Goal: Download file/media

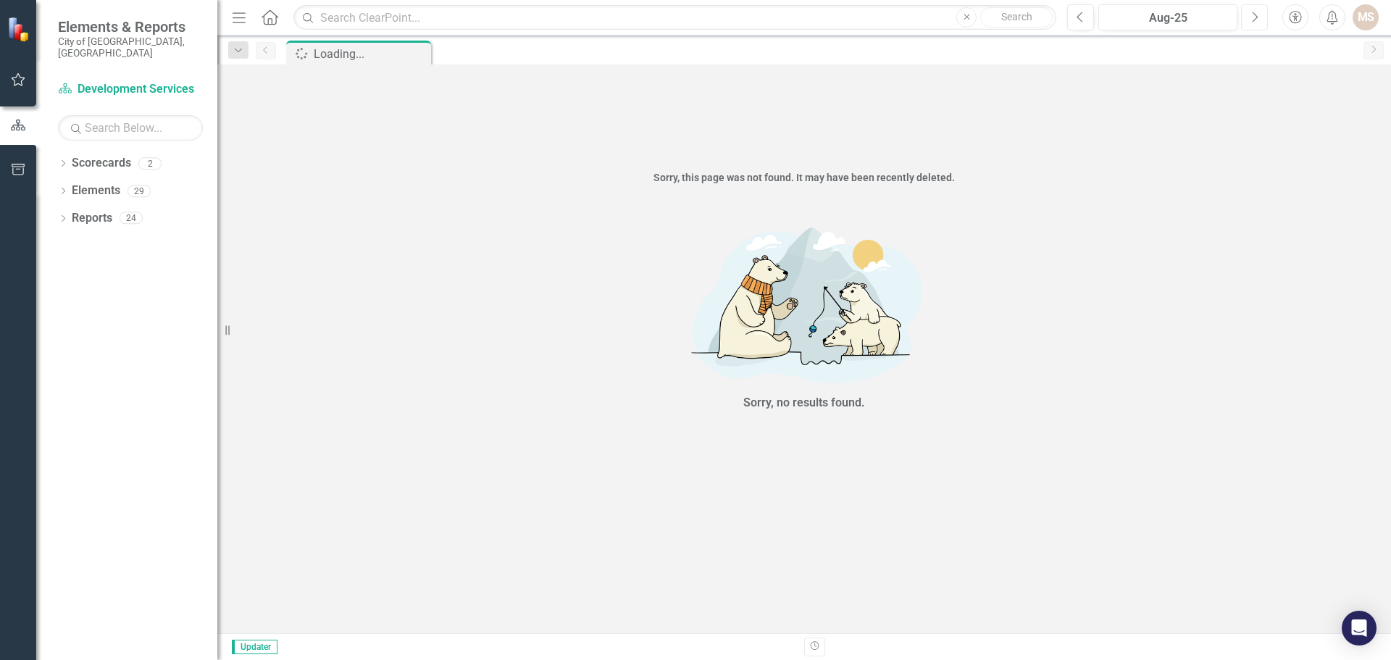
click at [1261, 14] on button "Next" at bounding box center [1254, 17] width 27 height 26
click at [62, 216] on icon "Dropdown" at bounding box center [63, 220] width 10 height 8
click at [70, 323] on icon "Dropdown" at bounding box center [69, 327] width 10 height 8
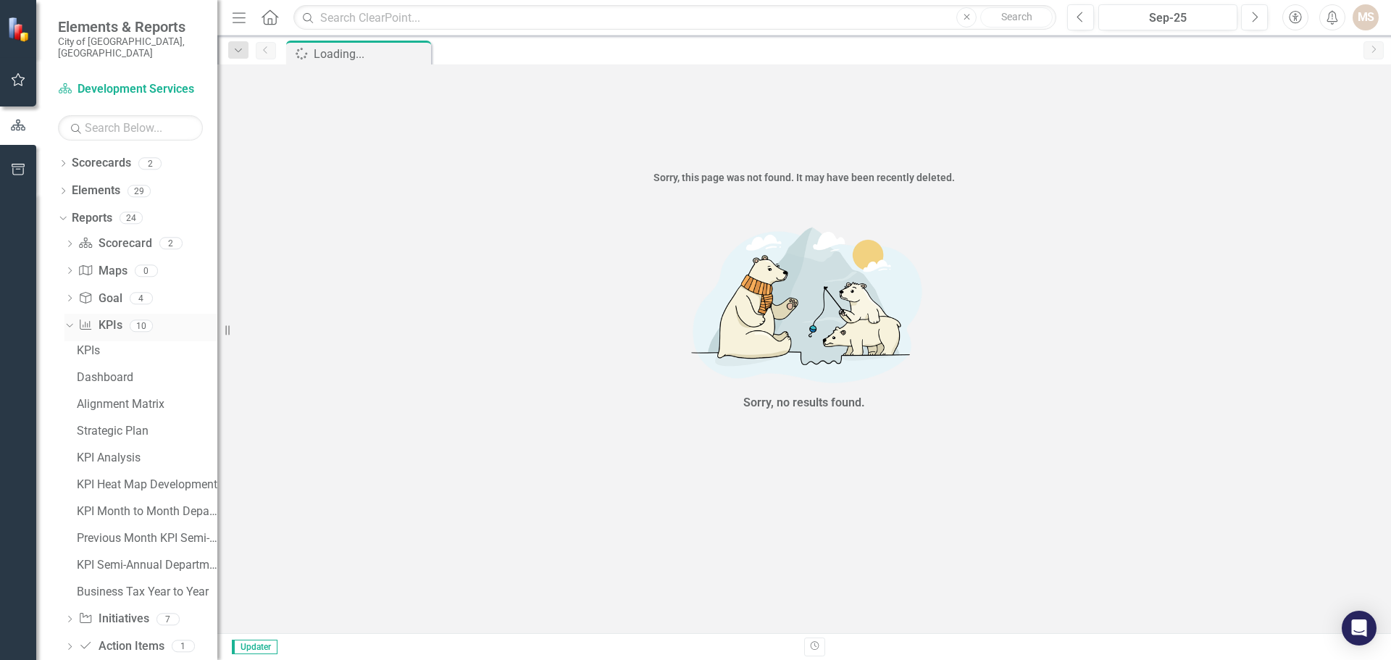
click at [72, 320] on icon "Dropdown" at bounding box center [68, 325] width 8 height 10
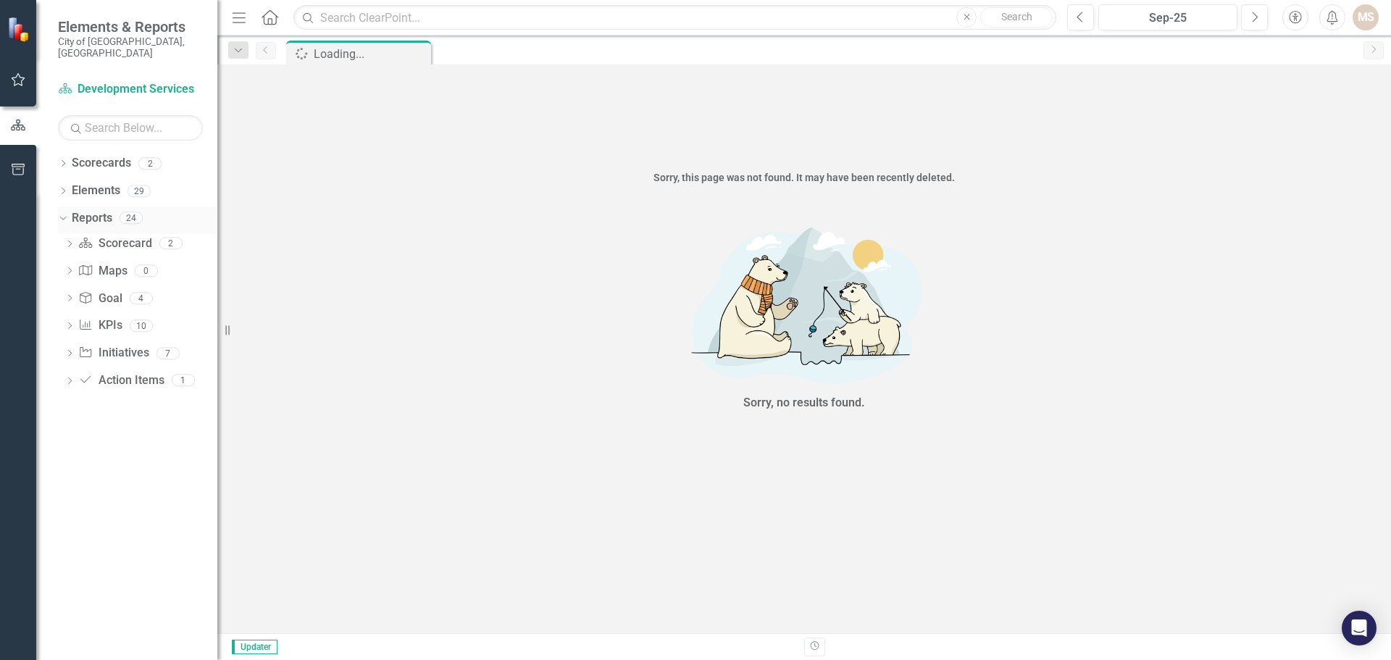
click at [66, 217] on icon at bounding box center [62, 219] width 7 height 4
click at [64, 187] on div "Dropdown" at bounding box center [63, 193] width 10 height 12
click at [69, 241] on div "Dropdown" at bounding box center [70, 247] width 10 height 12
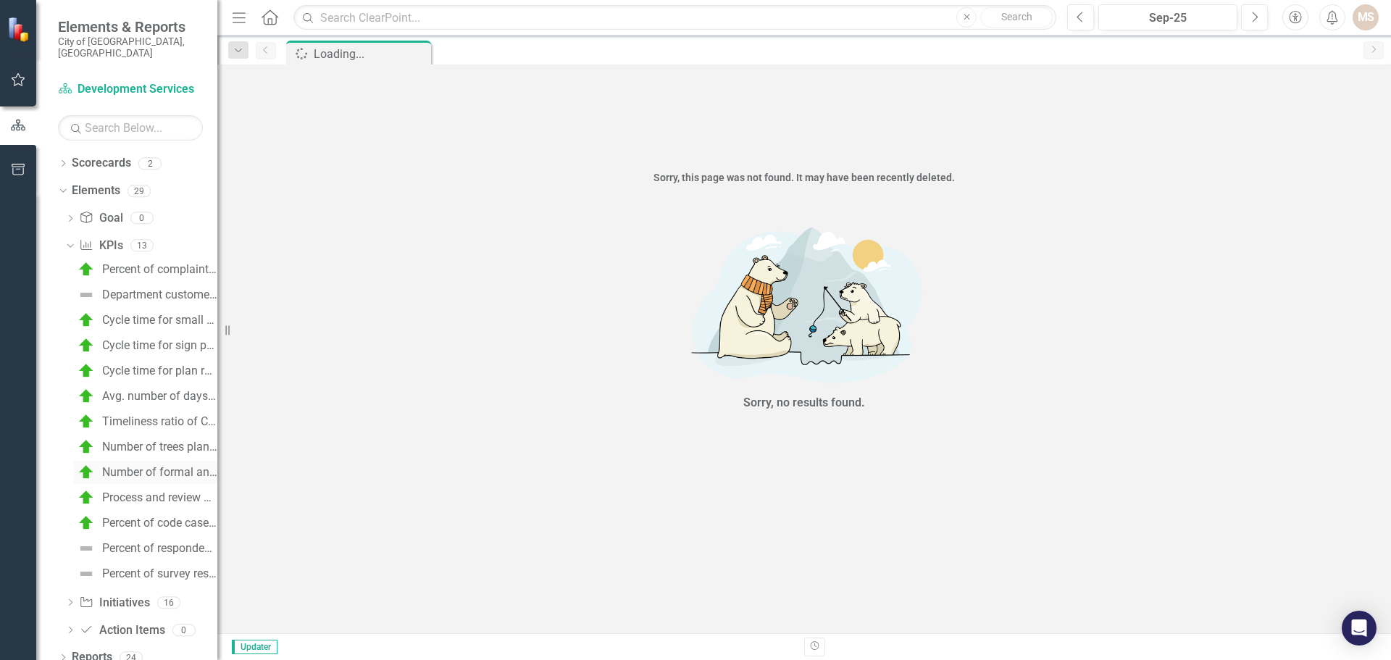
click at [176, 466] on div "Number of formal and informal neighborhood partnerships & NWI events each year" at bounding box center [159, 472] width 115 height 13
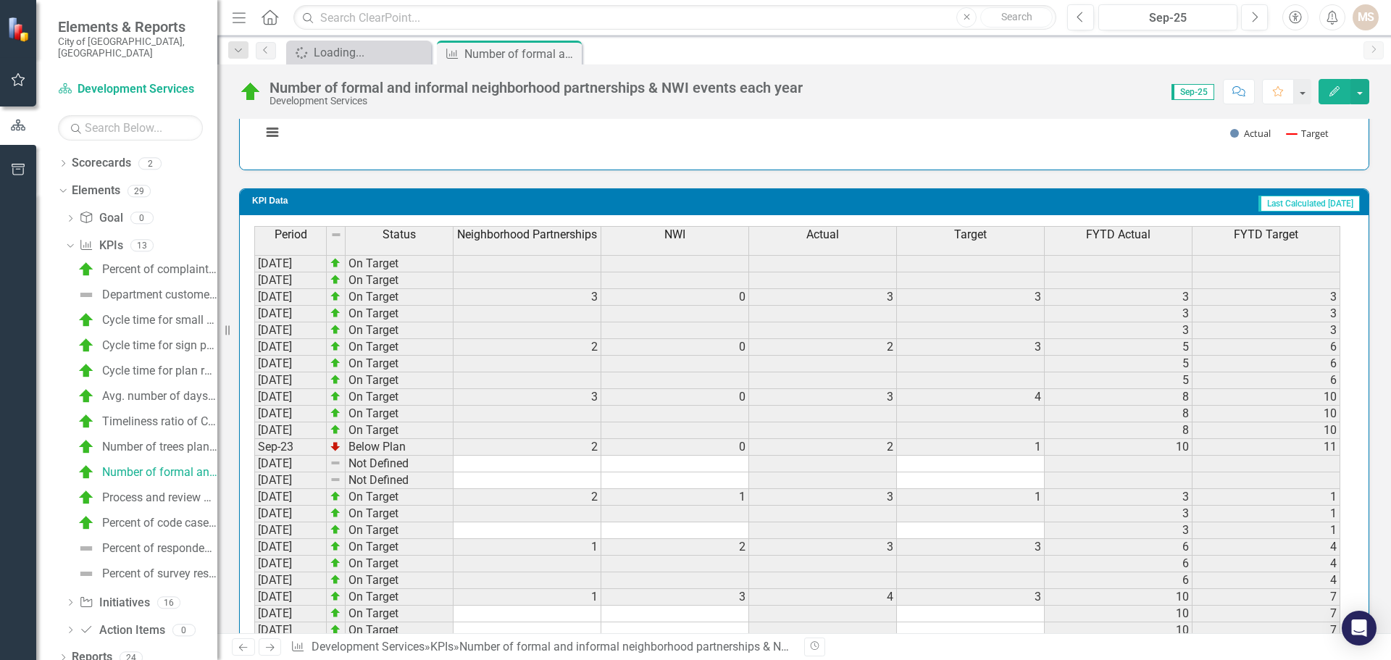
scroll to position [1522, 0]
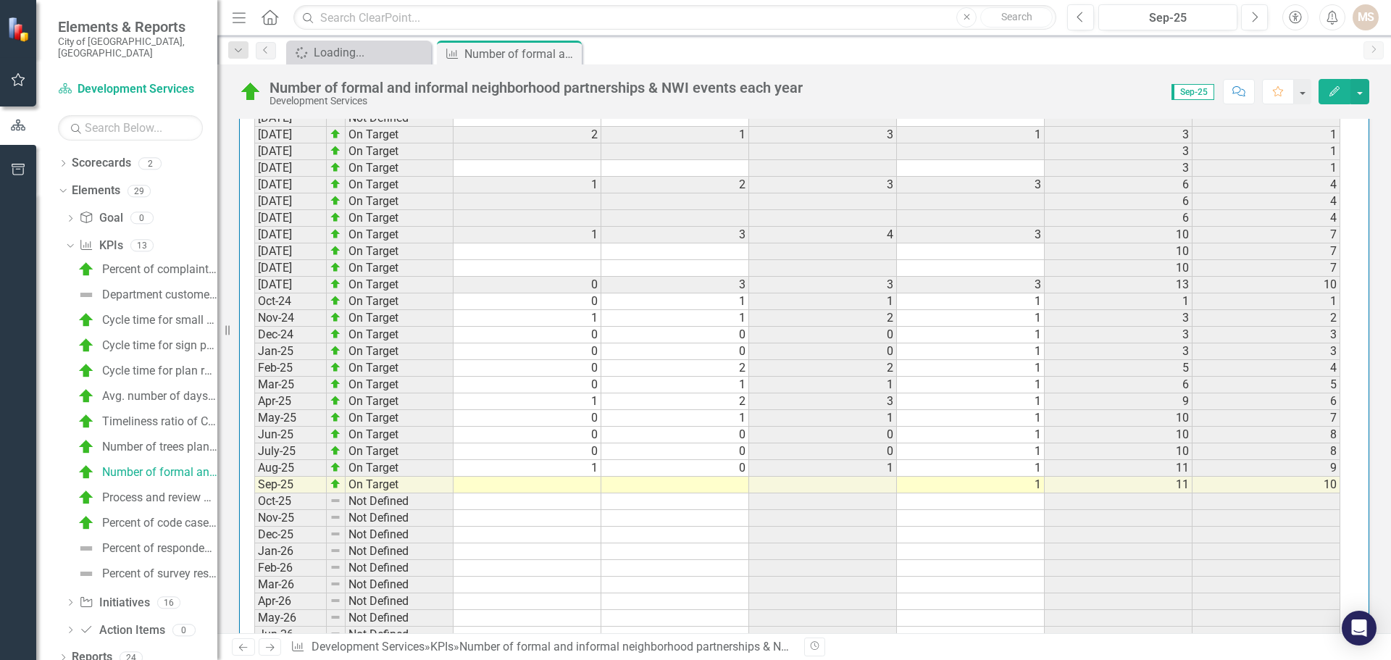
click at [717, 489] on td at bounding box center [675, 485] width 148 height 17
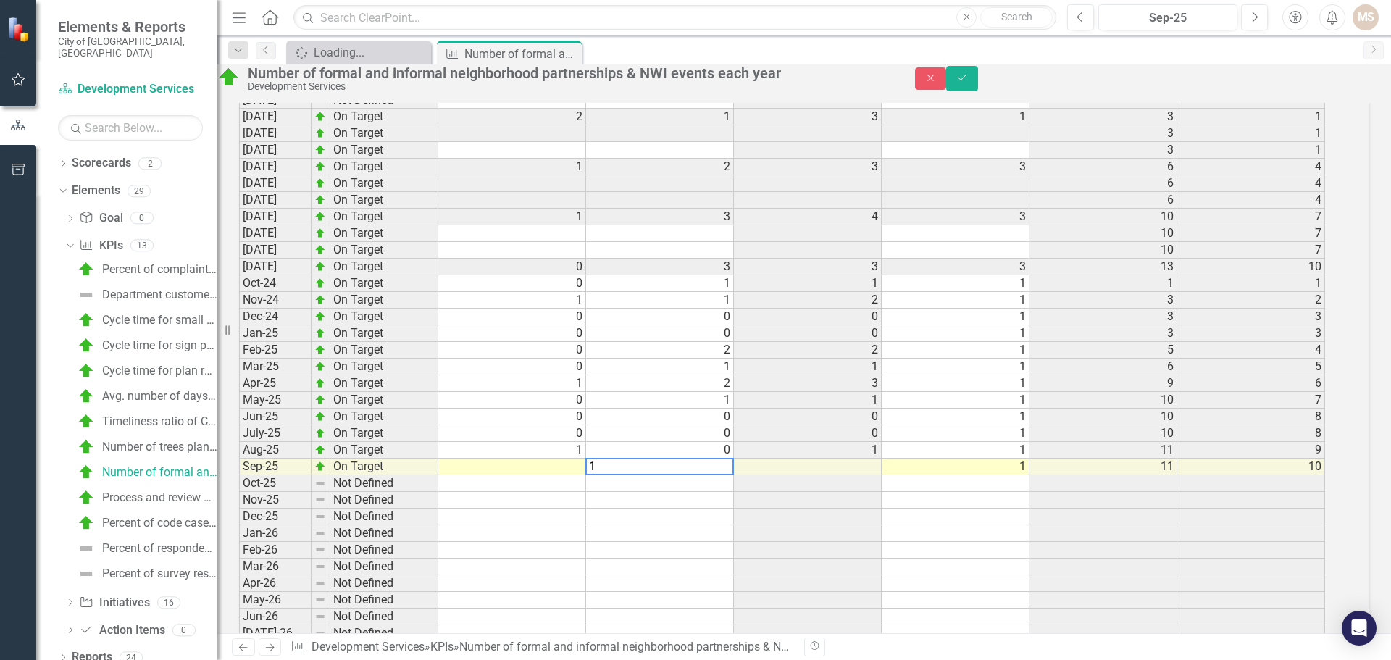
scroll to position [1530, 0]
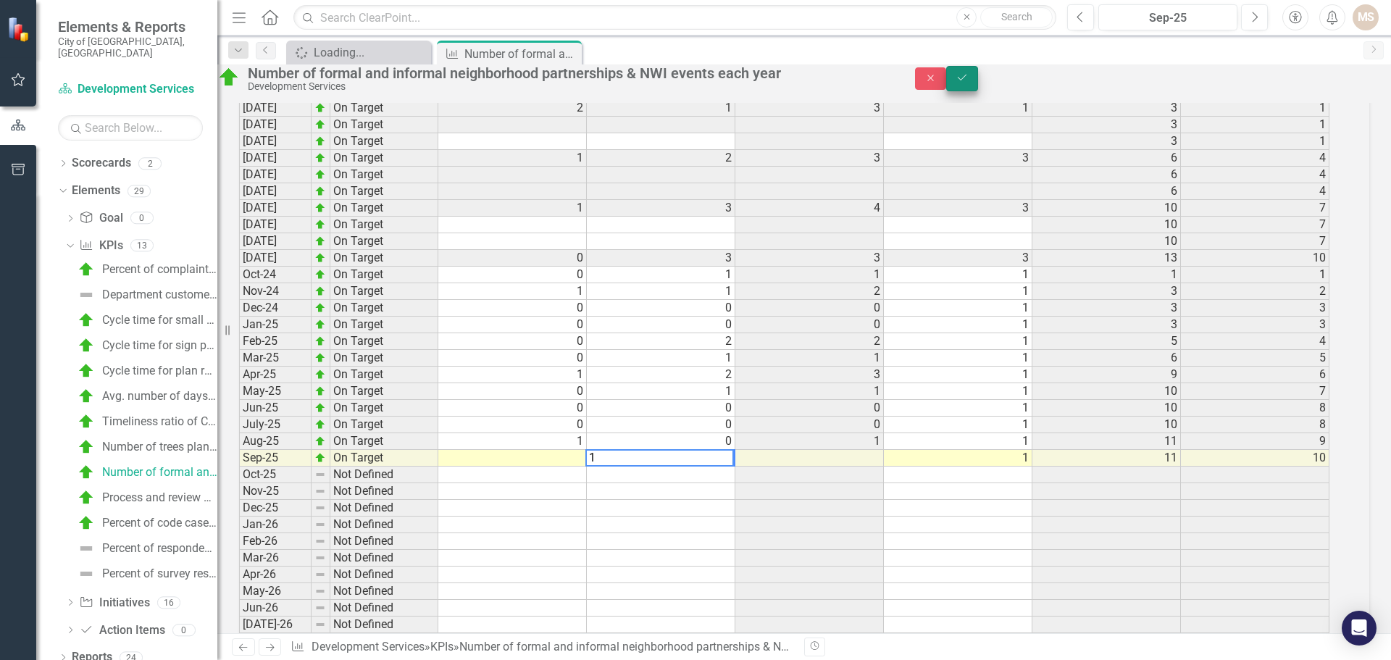
type textarea "1"
click at [969, 82] on icon "Save" at bounding box center [962, 77] width 13 height 10
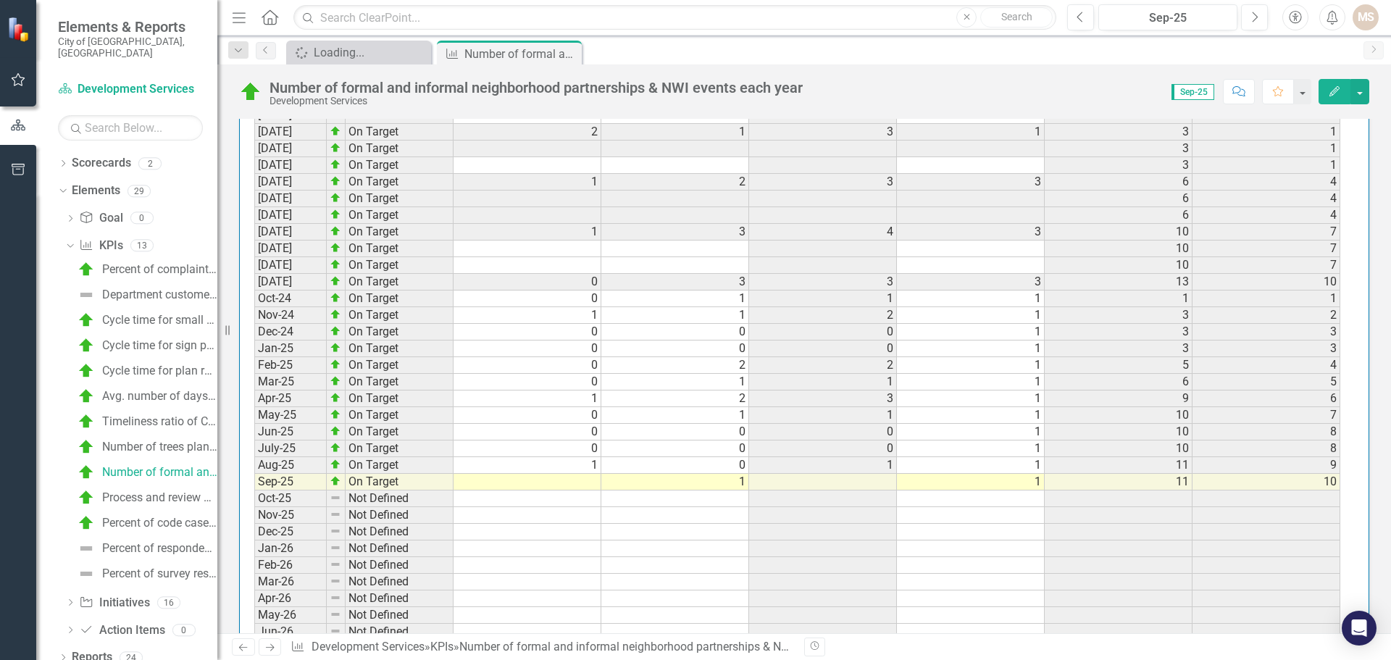
scroll to position [1594, 0]
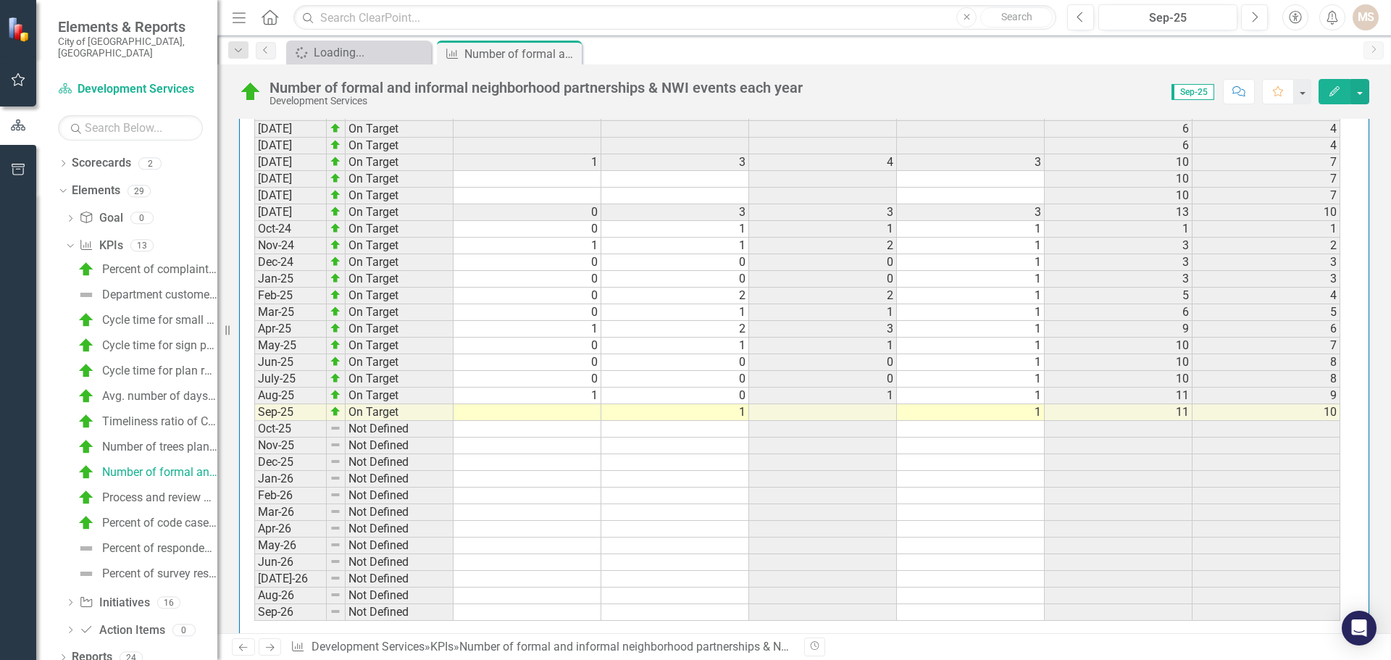
click at [578, 230] on td "0" at bounding box center [528, 229] width 148 height 17
click at [570, 410] on td at bounding box center [528, 412] width 148 height 17
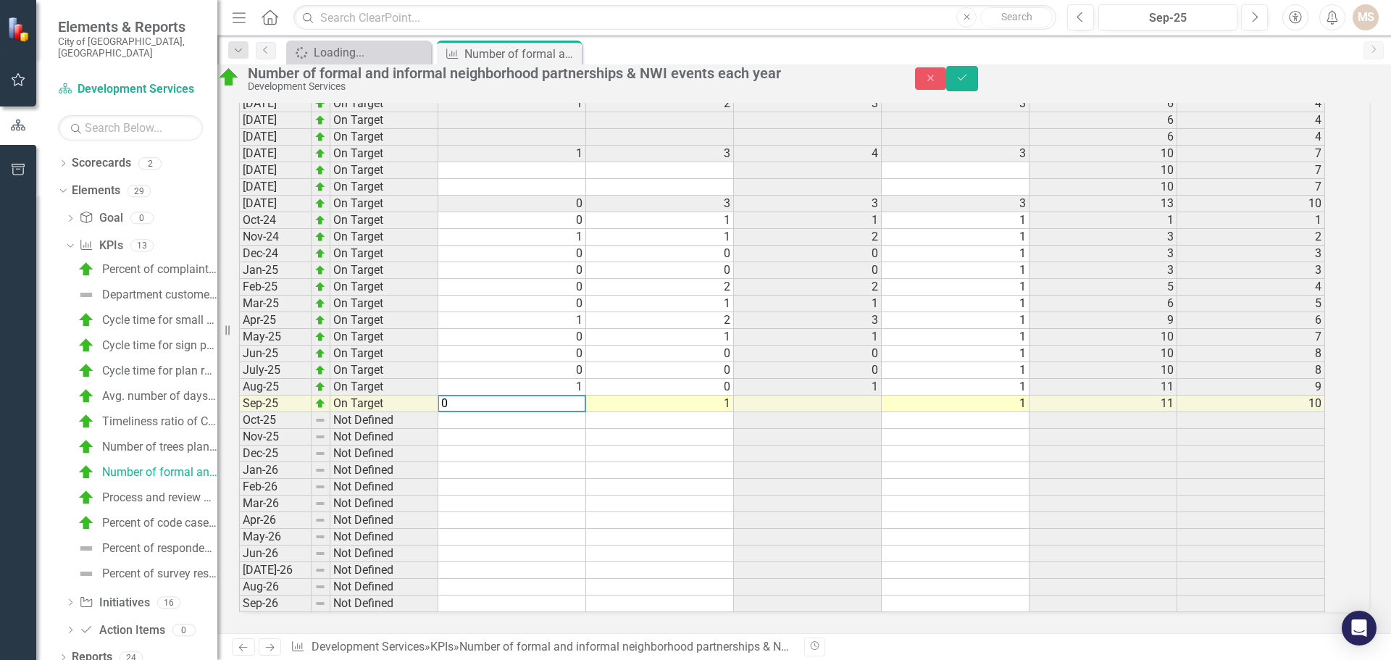
scroll to position [1603, 0]
type textarea "0"
click at [978, 88] on button "Save" at bounding box center [962, 78] width 32 height 25
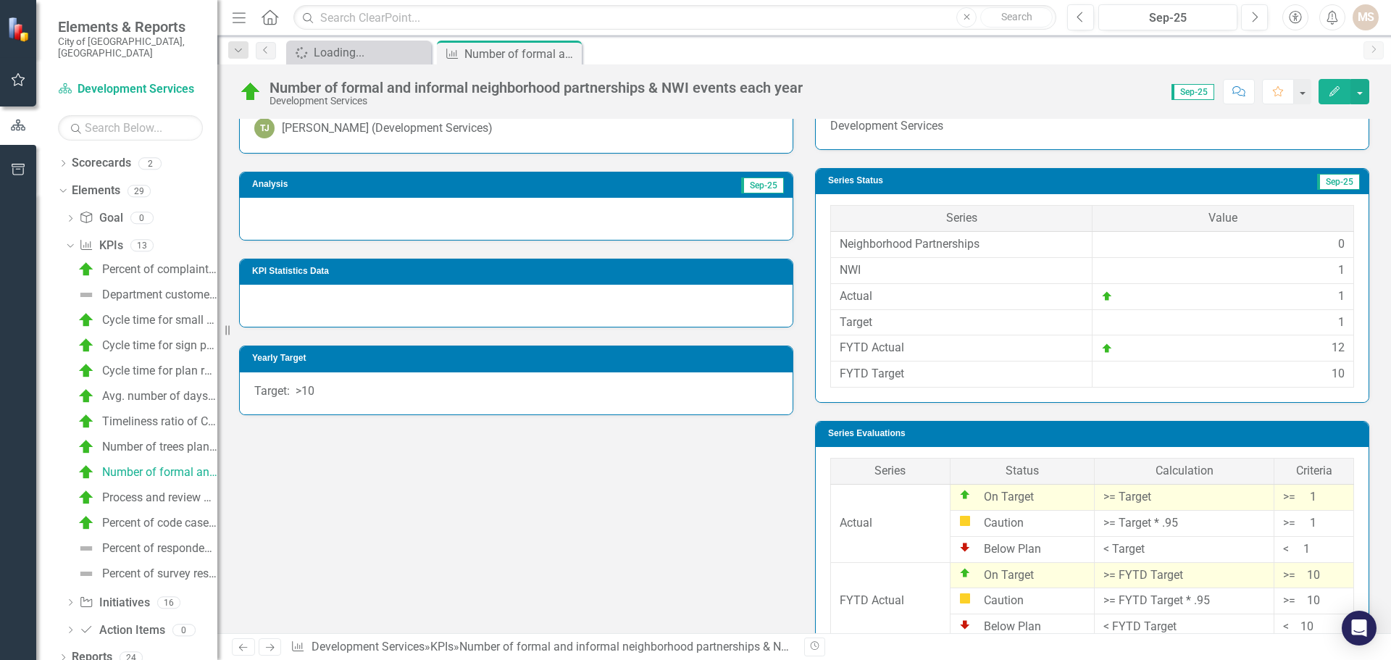
scroll to position [314, 0]
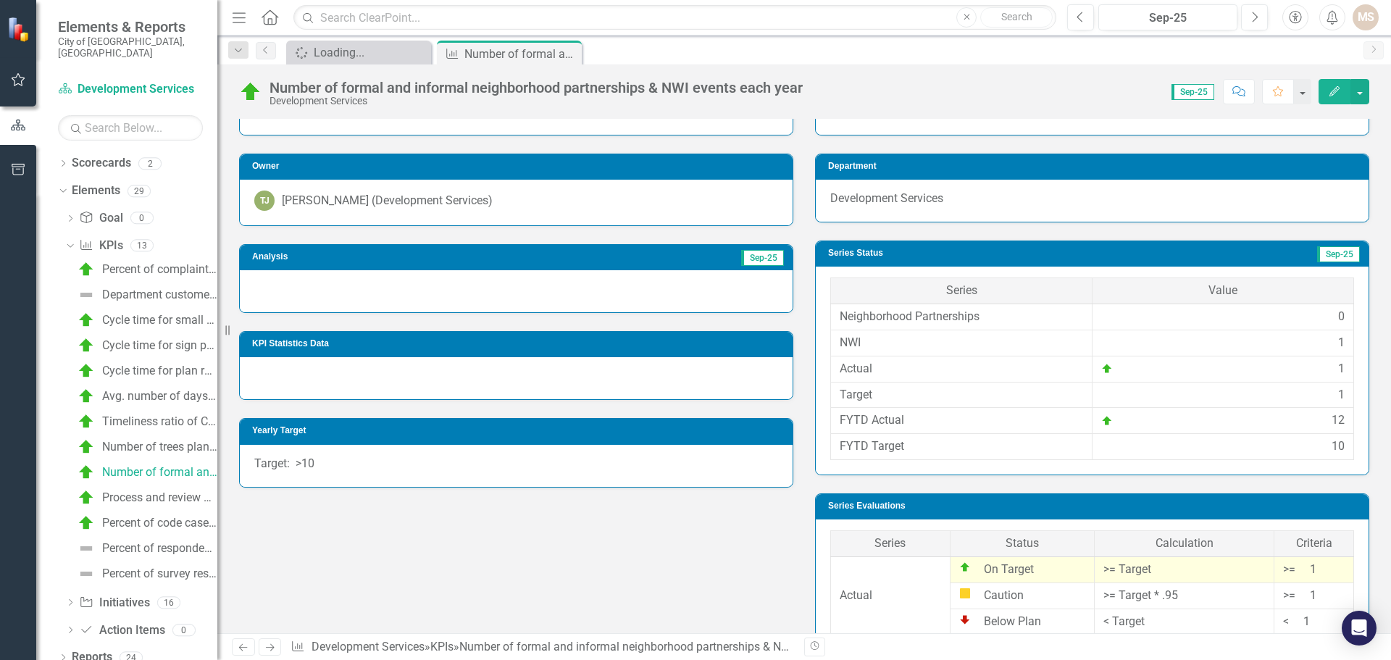
click at [356, 300] on div at bounding box center [516, 291] width 553 height 42
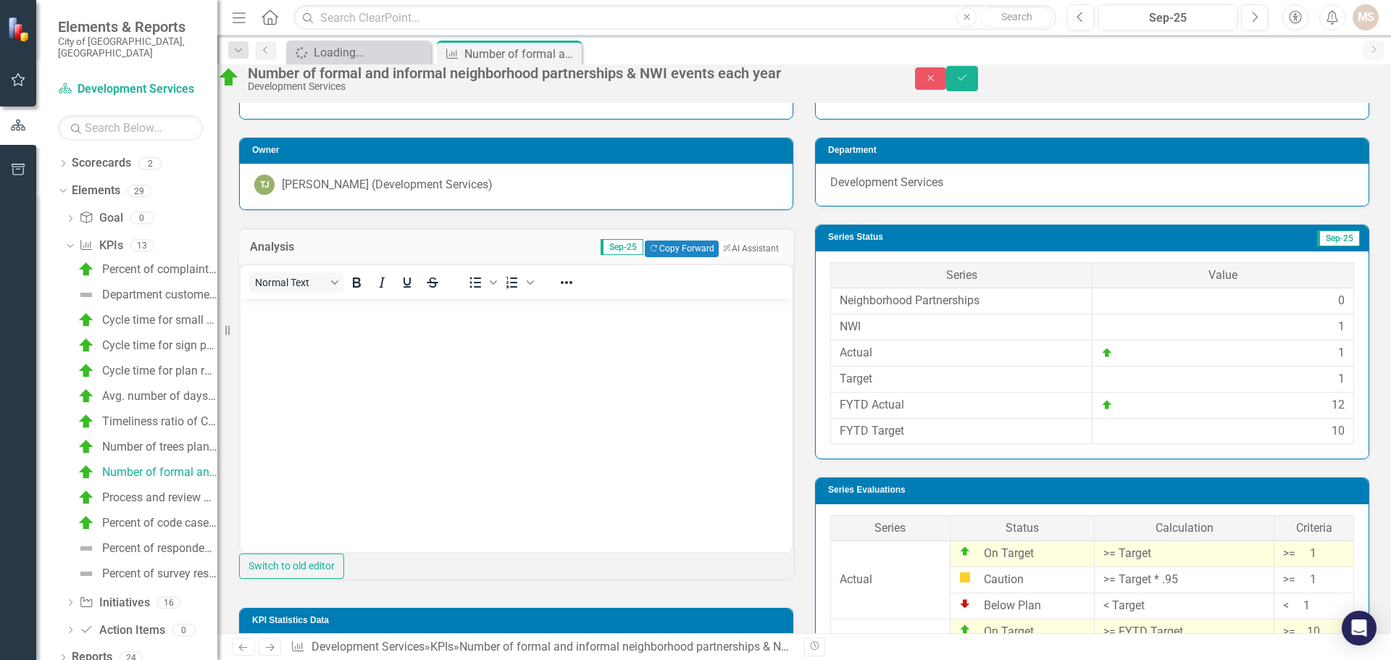
scroll to position [0, 0]
click at [320, 360] on body "Rich Text Area. Press ALT-0 for help." at bounding box center [516, 407] width 551 height 217
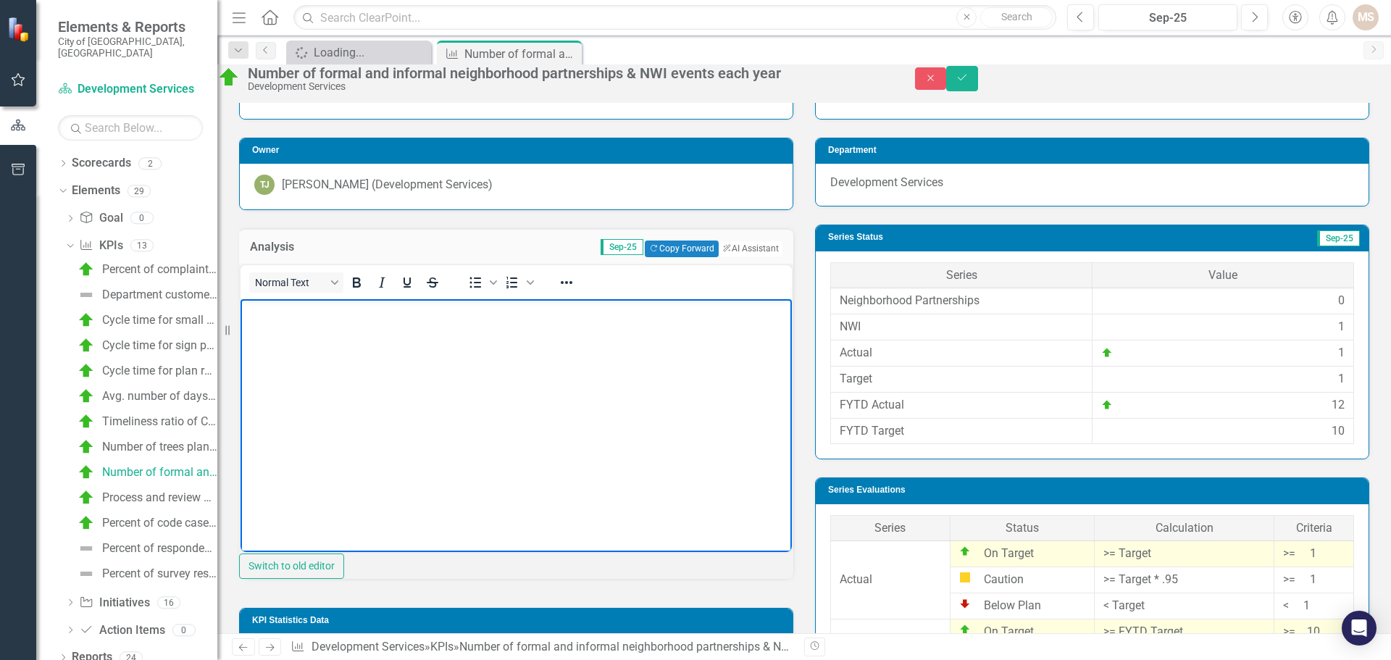
paste body "Rich Text Area. Press ALT-0 for help."
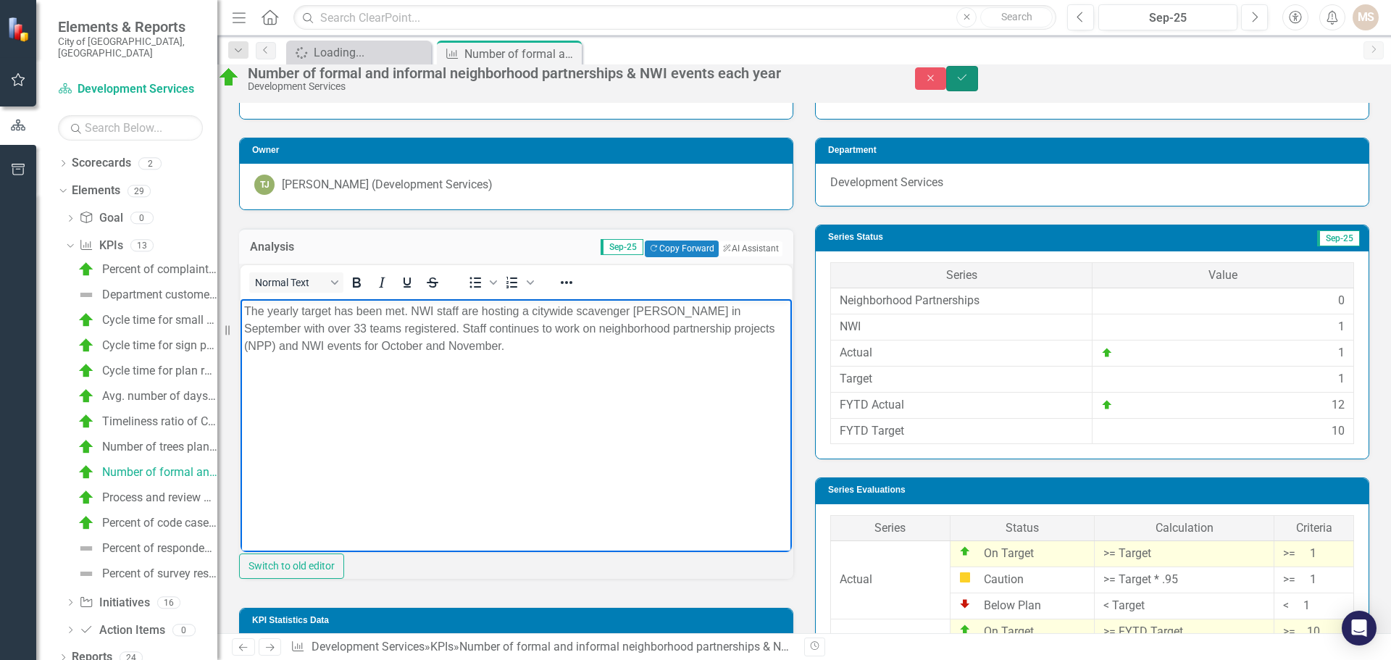
click at [969, 83] on icon "Save" at bounding box center [962, 77] width 13 height 10
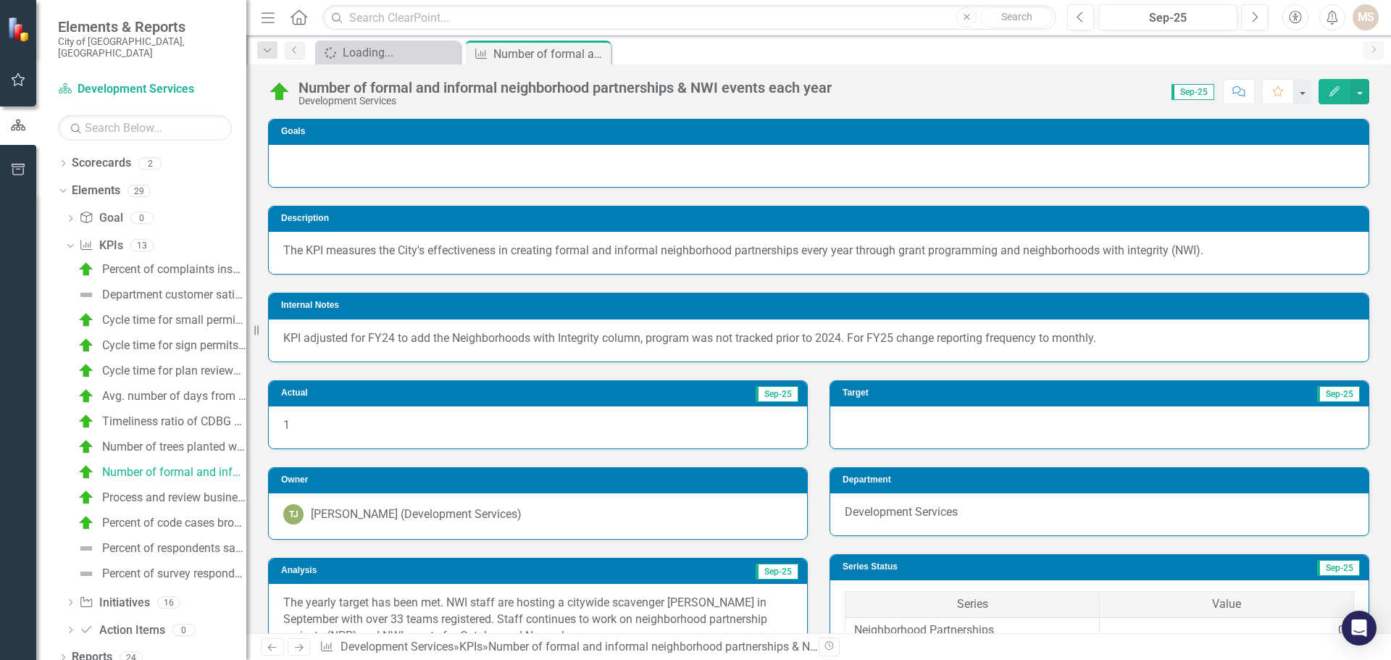
drag, startPoint x: 222, startPoint y: 335, endPoint x: 264, endPoint y: 338, distance: 42.2
click at [258, 338] on div "Resize" at bounding box center [252, 330] width 12 height 660
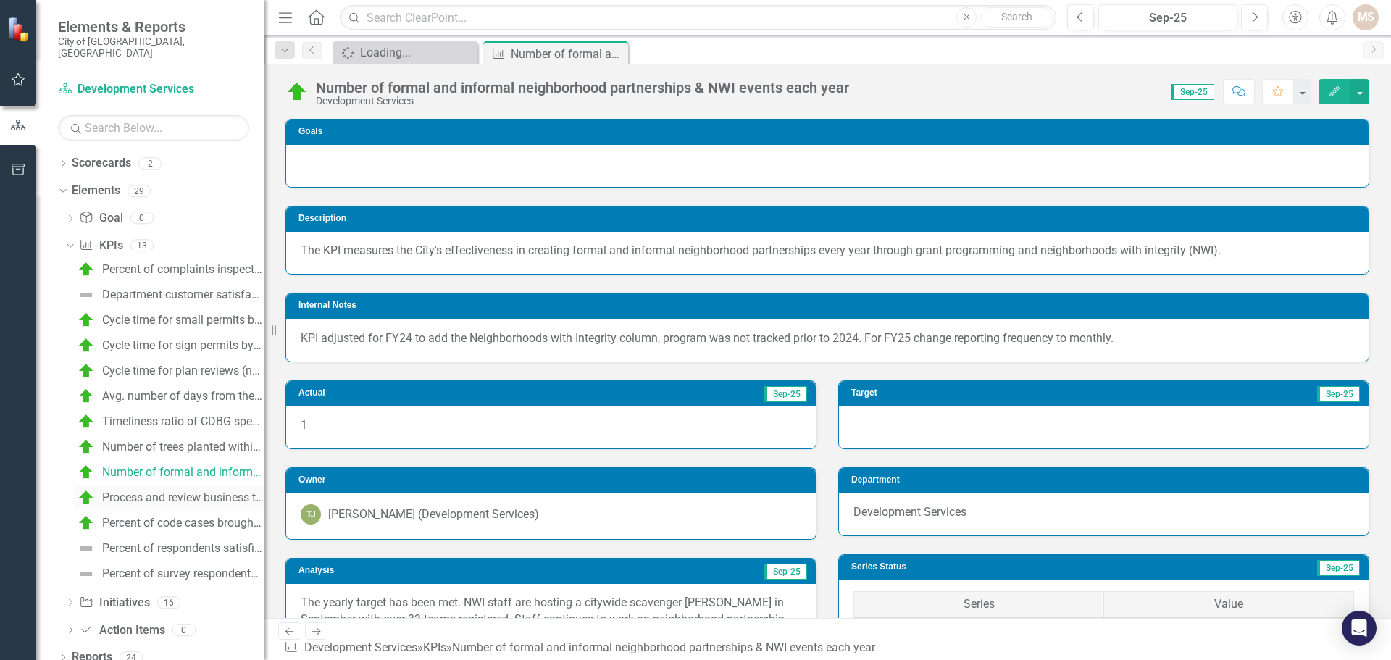
click at [178, 491] on div "Process and review business tax applications within 7 business days" at bounding box center [183, 497] width 162 height 13
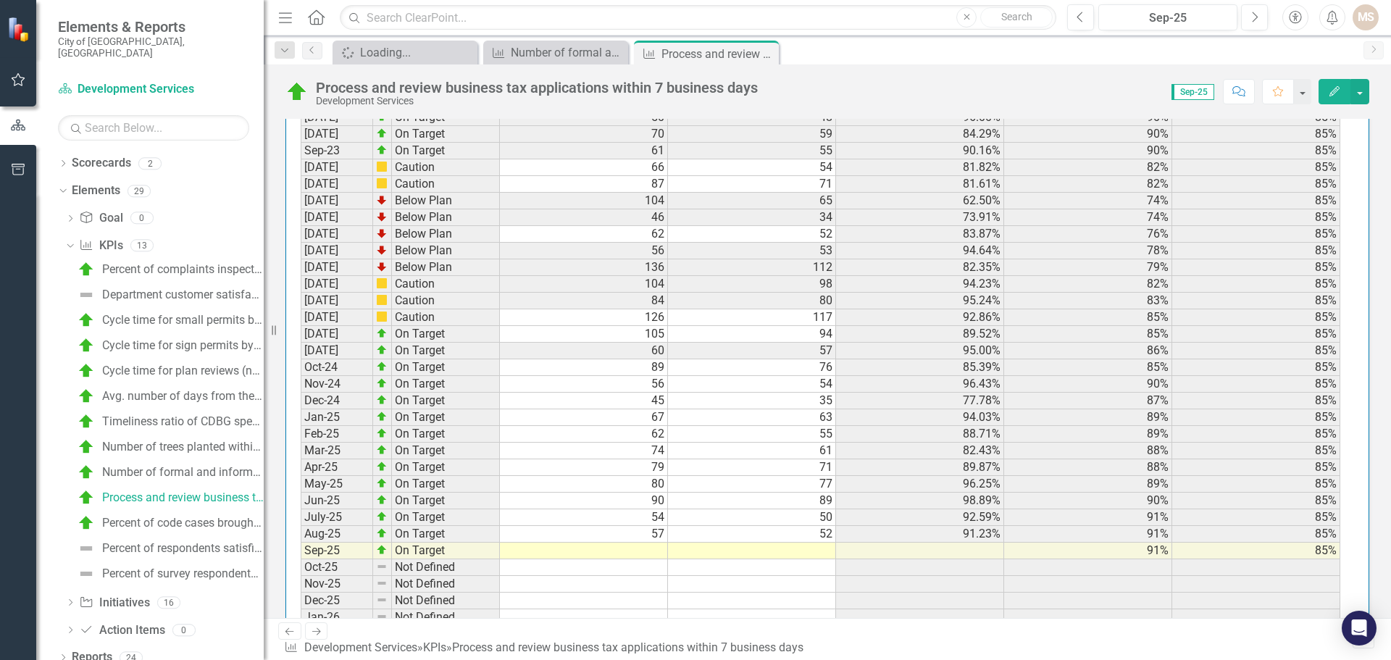
scroll to position [1449, 0]
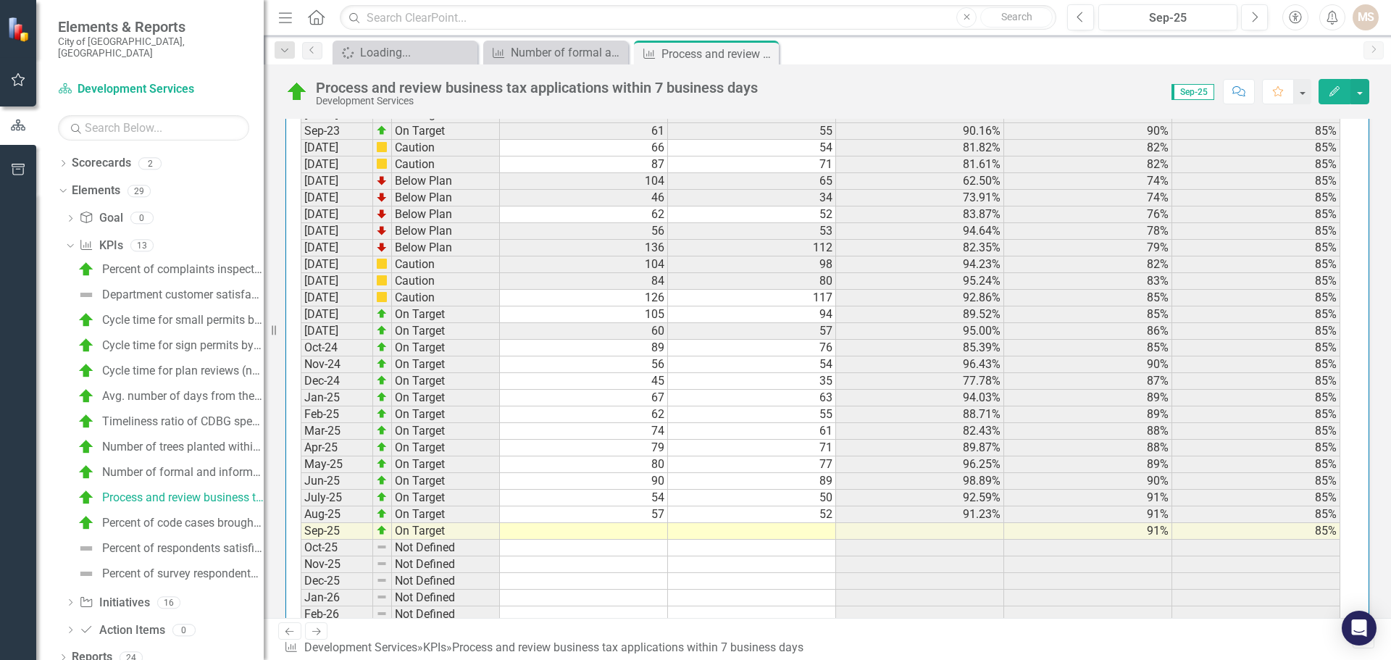
click at [654, 540] on td at bounding box center [584, 531] width 168 height 17
type textarea "51"
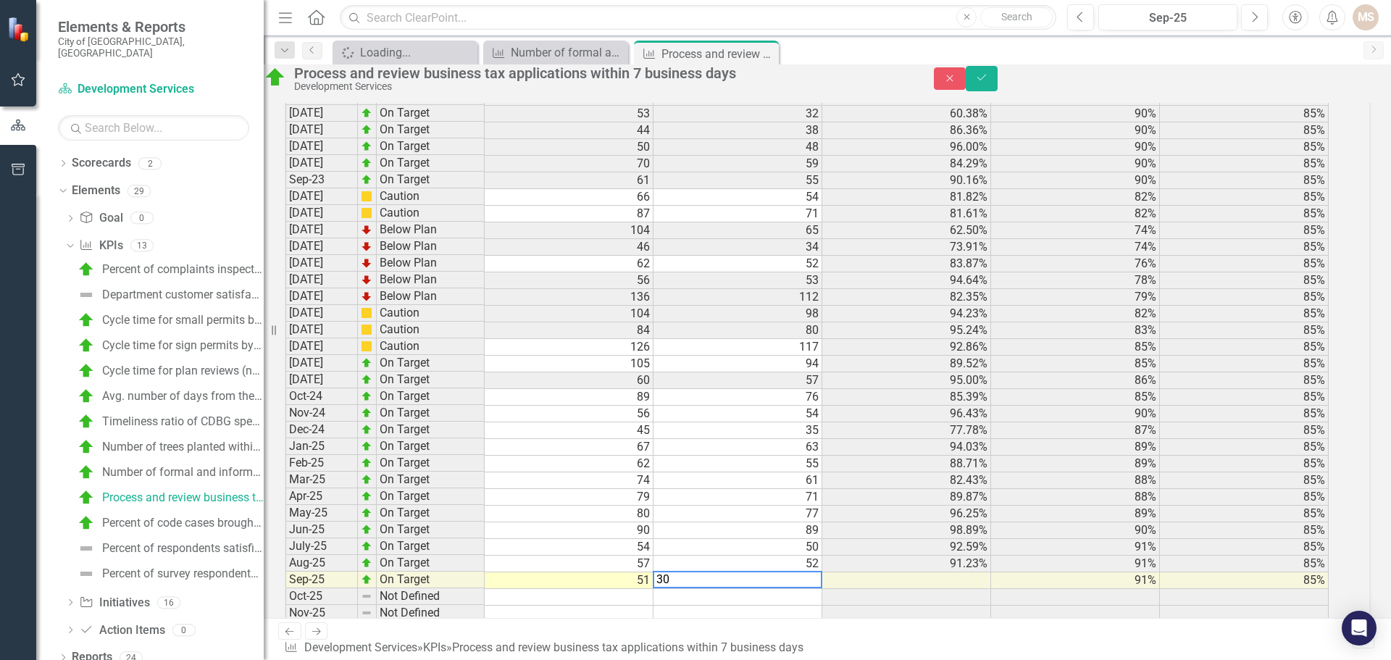
scroll to position [1313, 0]
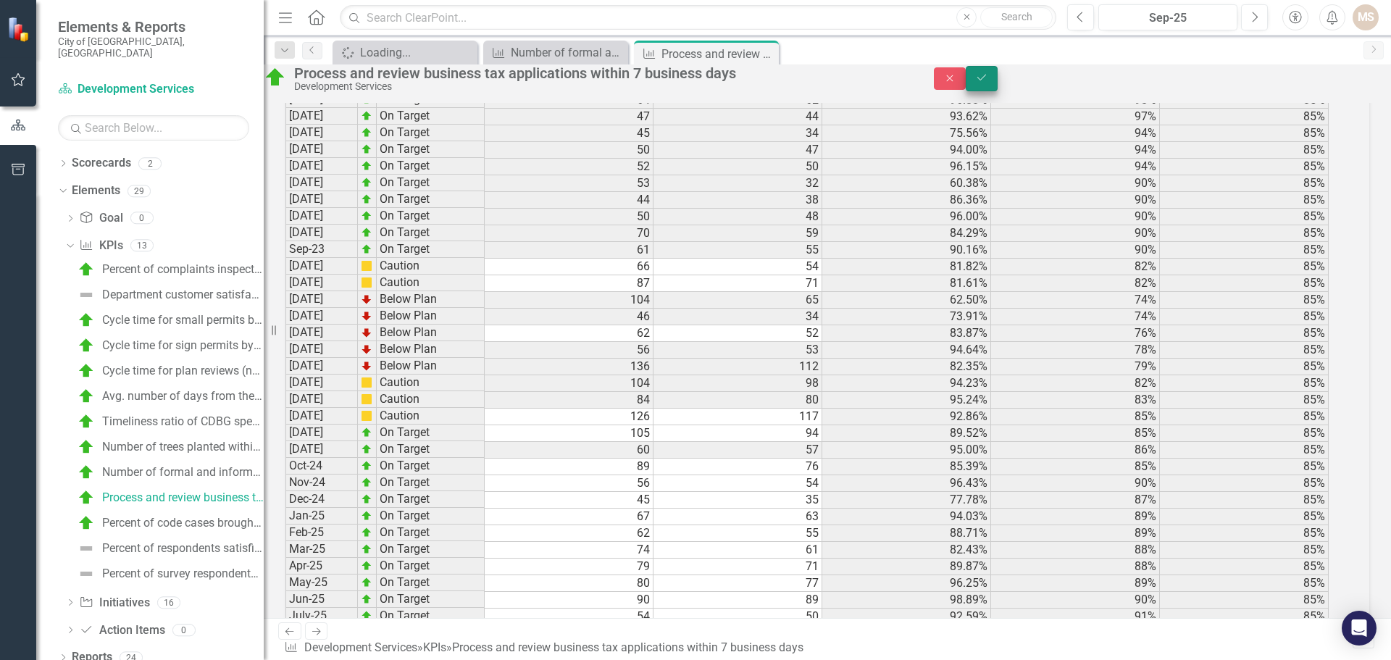
type textarea "30"
click at [998, 78] on button "Save" at bounding box center [982, 78] width 32 height 25
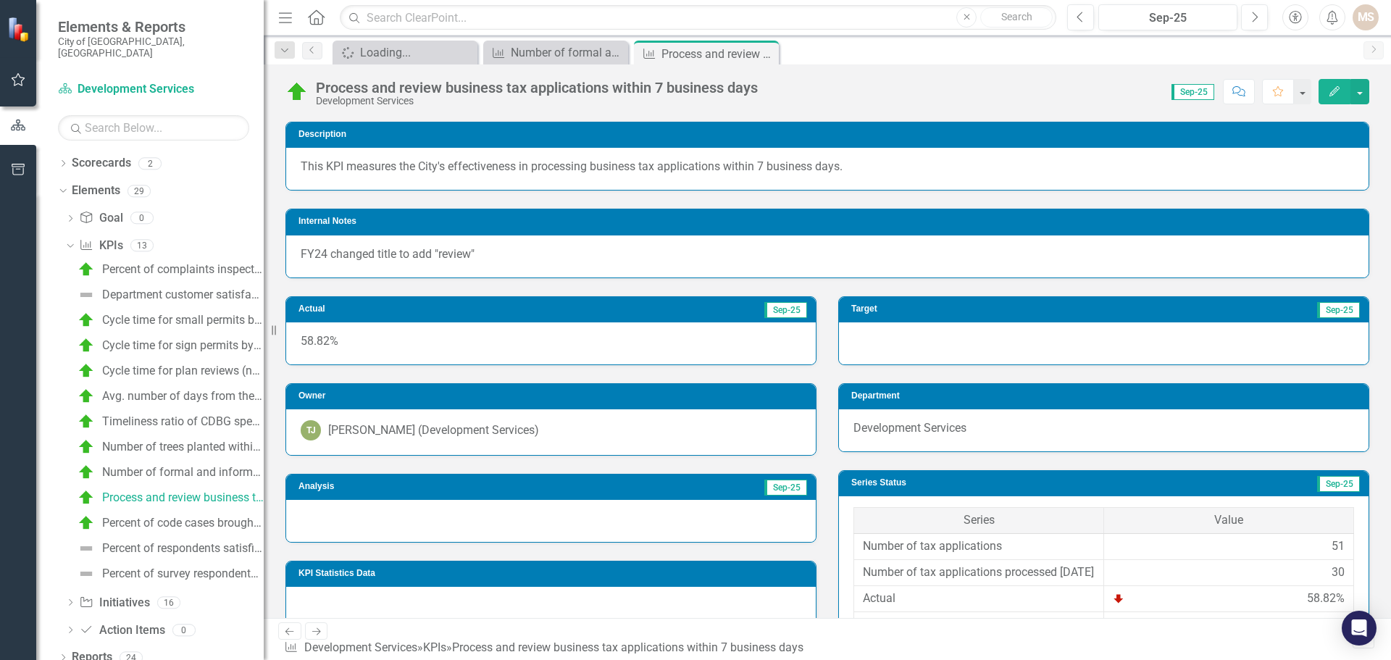
scroll to position [217, 0]
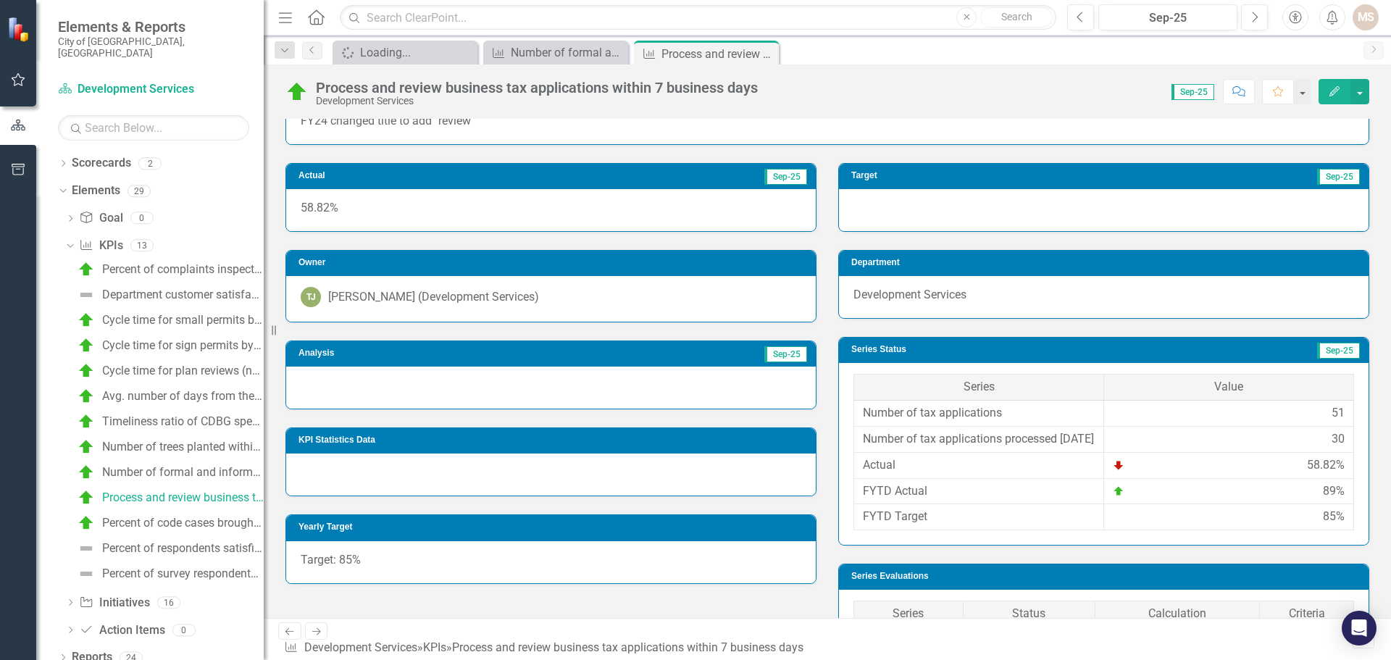
click at [377, 393] on div at bounding box center [551, 388] width 530 height 42
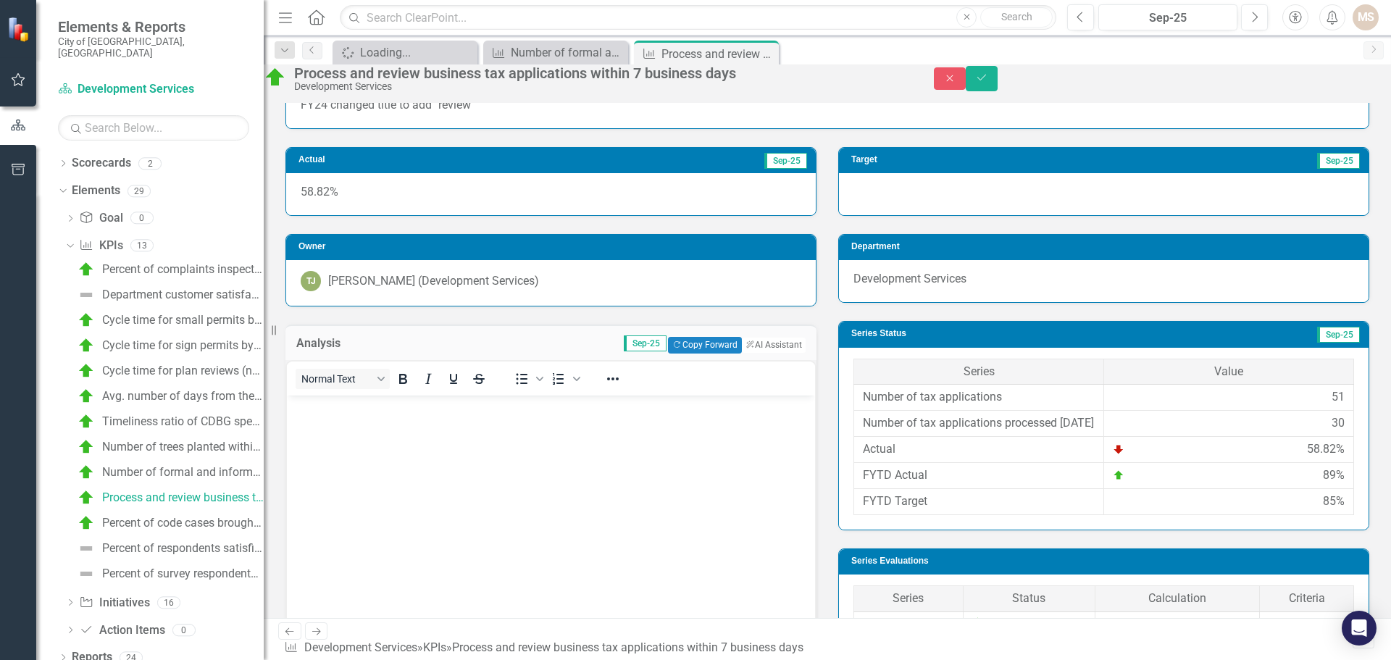
scroll to position [0, 0]
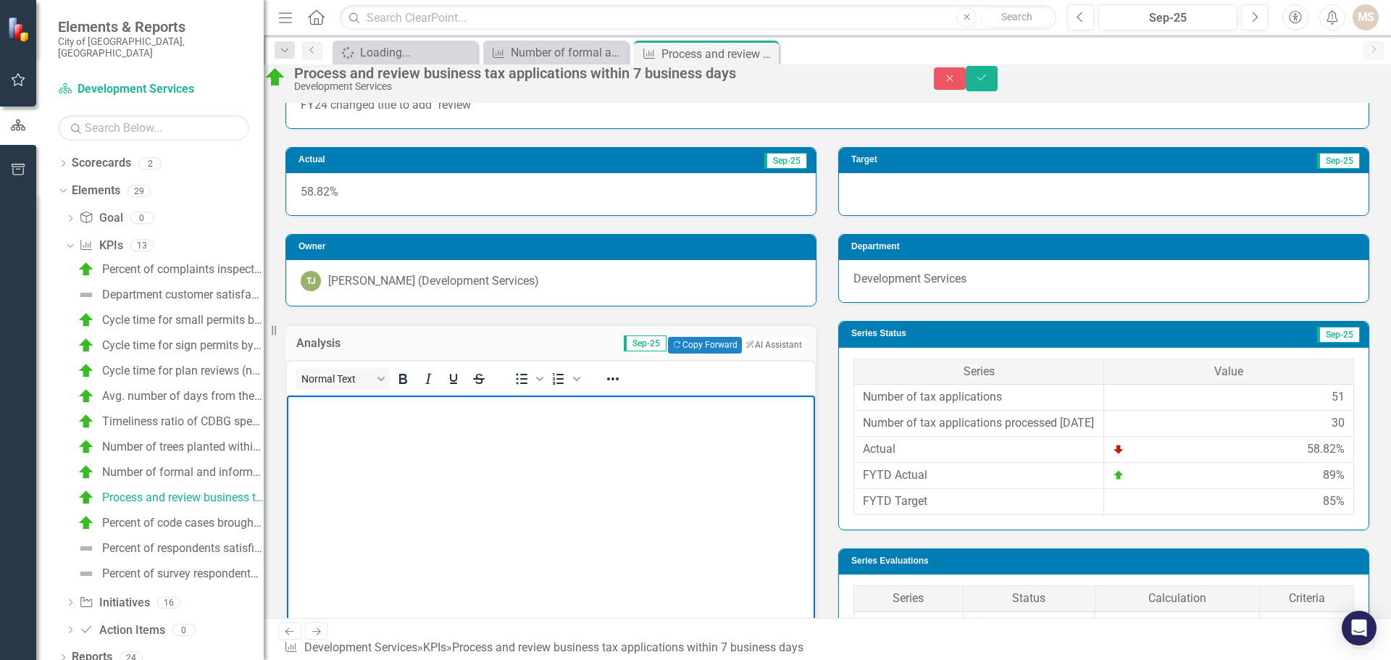
click at [392, 467] on body "Rich Text Area. Press ALT-0 for help." at bounding box center [551, 503] width 528 height 217
paste body "Rich Text Area. Press ALT-0 for help."
click at [988, 82] on icon "Save" at bounding box center [981, 77] width 13 height 10
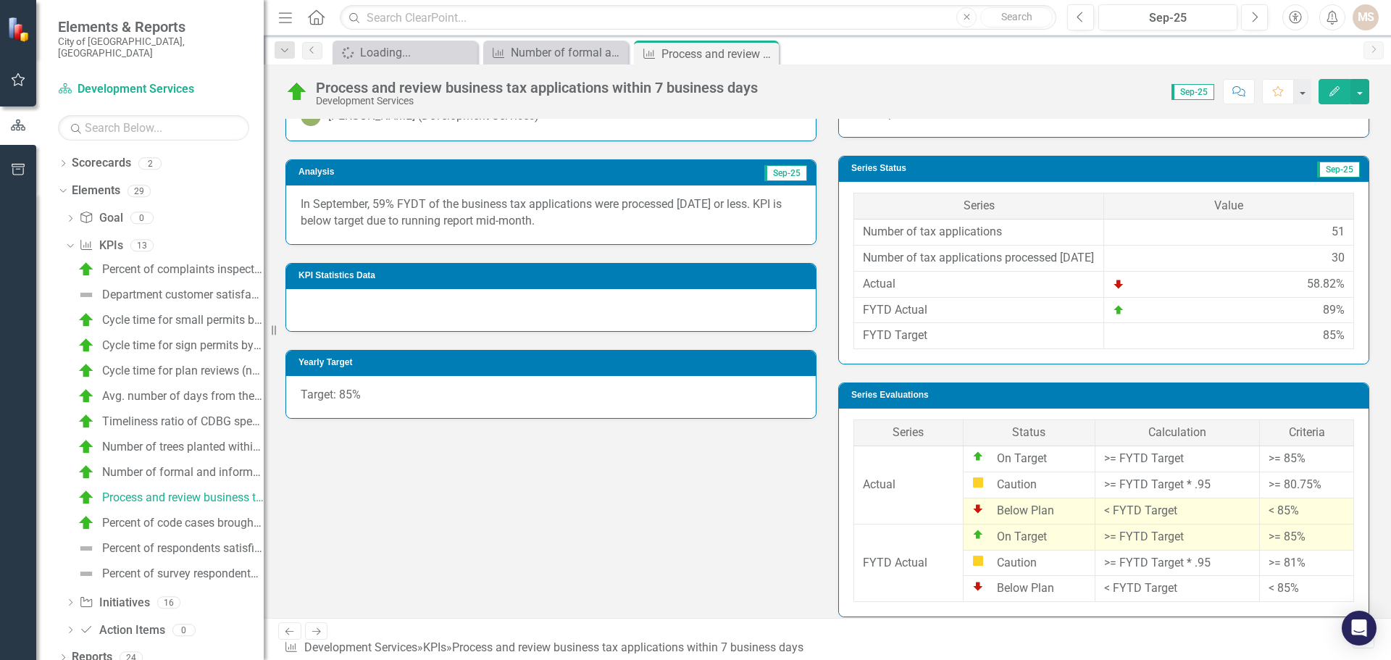
scroll to position [145, 0]
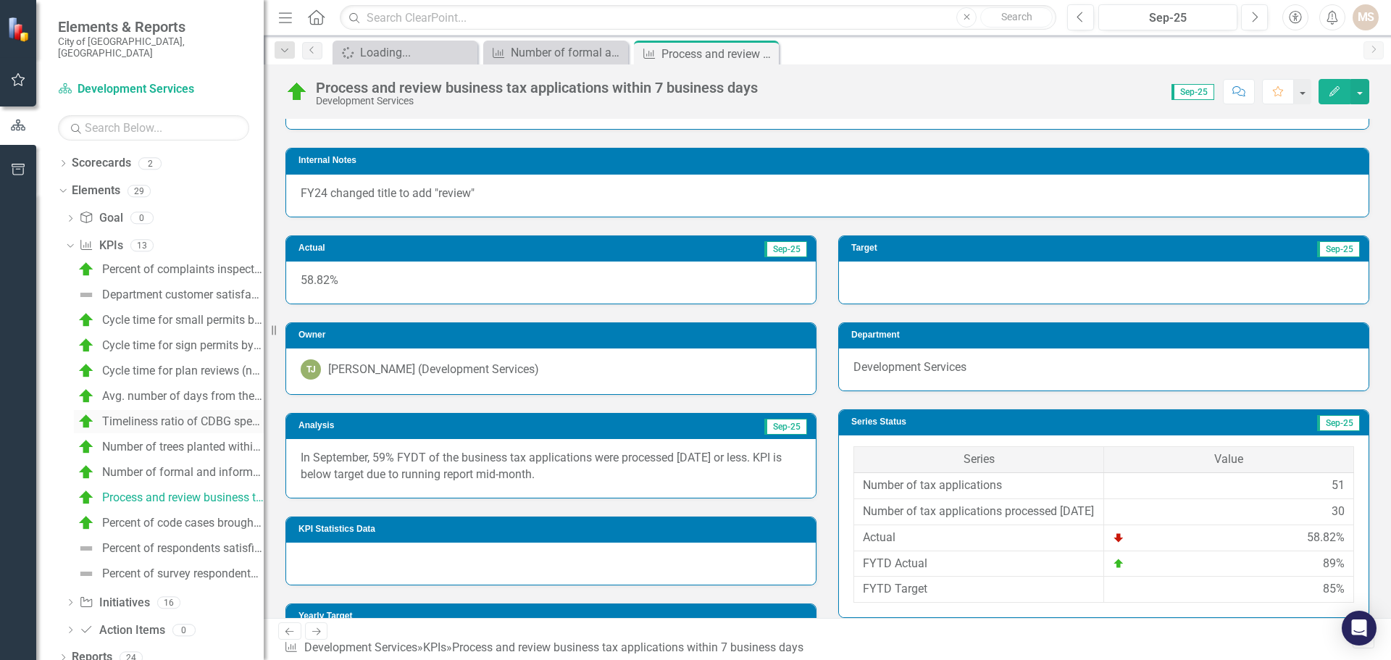
click at [167, 415] on div "Timeliness ratio of CDBG spending: annual CDBG allocation available by [DATE]" at bounding box center [183, 421] width 162 height 13
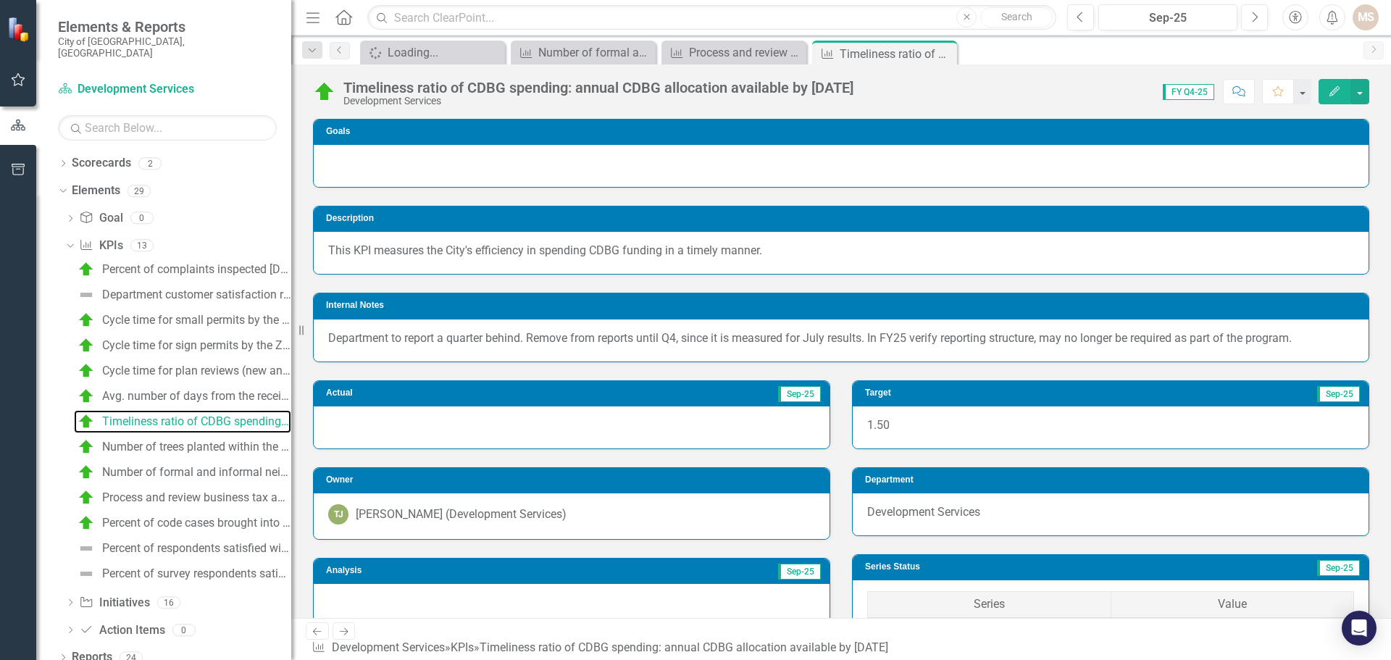
drag, startPoint x: 269, startPoint y: 330, endPoint x: 291, endPoint y: 330, distance: 22.5
click at [291, 330] on div "Resize" at bounding box center [297, 330] width 12 height 660
click at [70, 244] on icon at bounding box center [70, 246] width 7 height 4
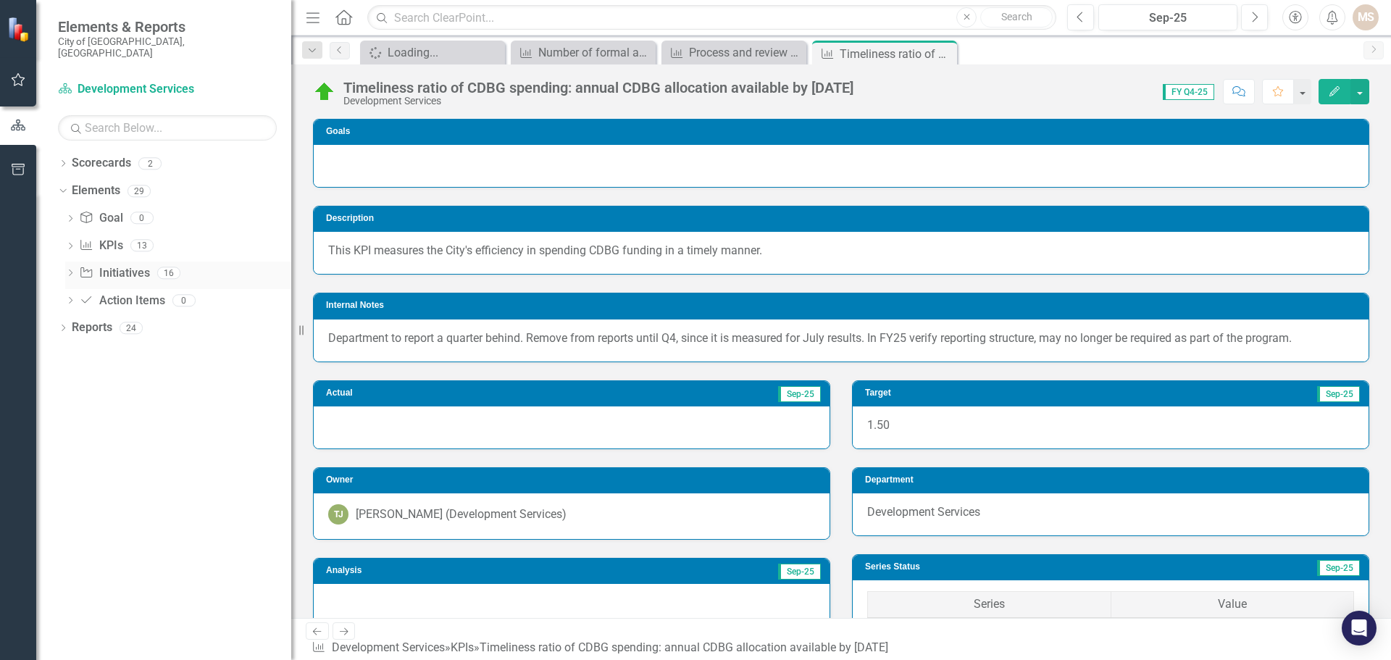
click at [71, 270] on icon "Dropdown" at bounding box center [70, 274] width 10 height 8
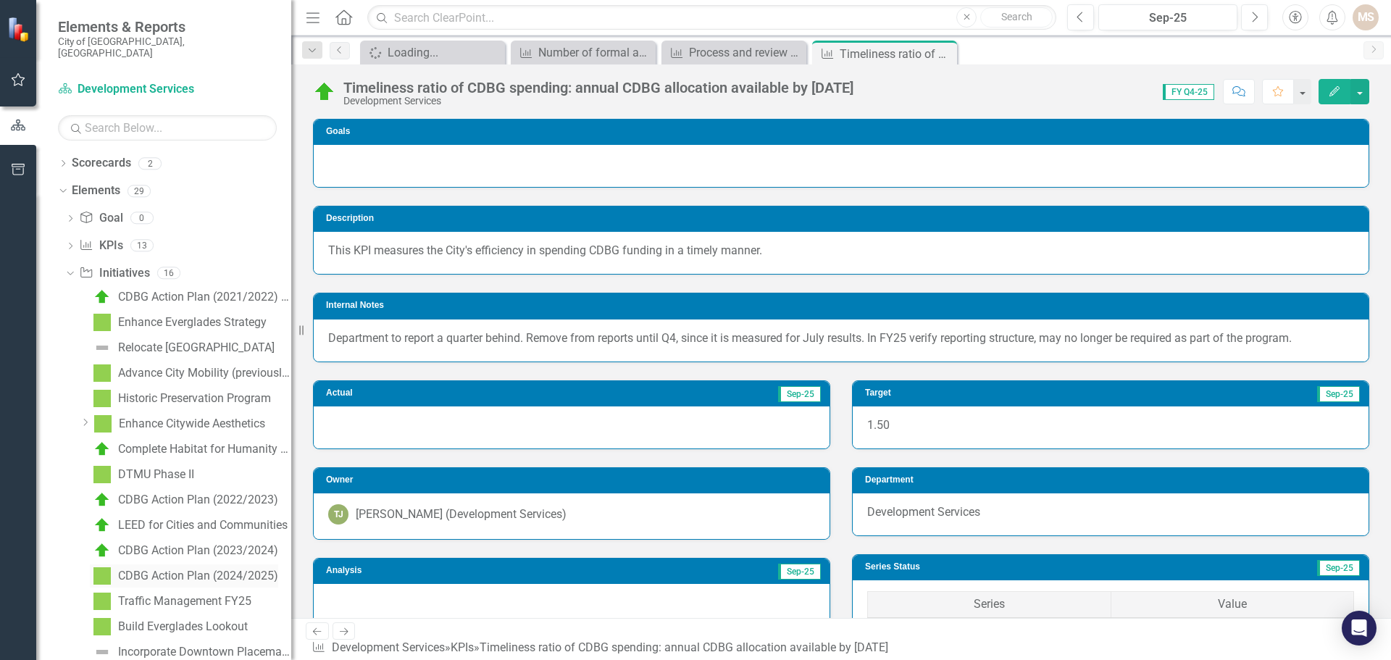
click at [197, 570] on div "CDBG Action Plan (2024/2025)" at bounding box center [198, 576] width 160 height 13
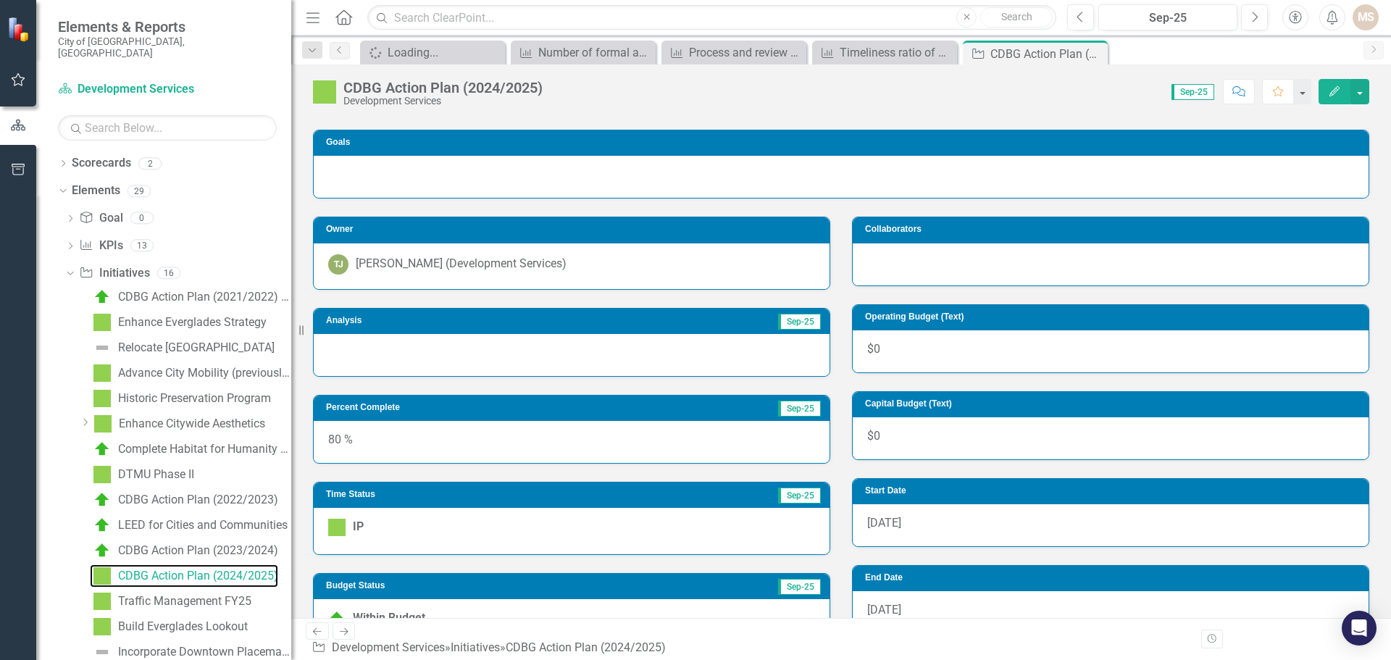
scroll to position [290, 0]
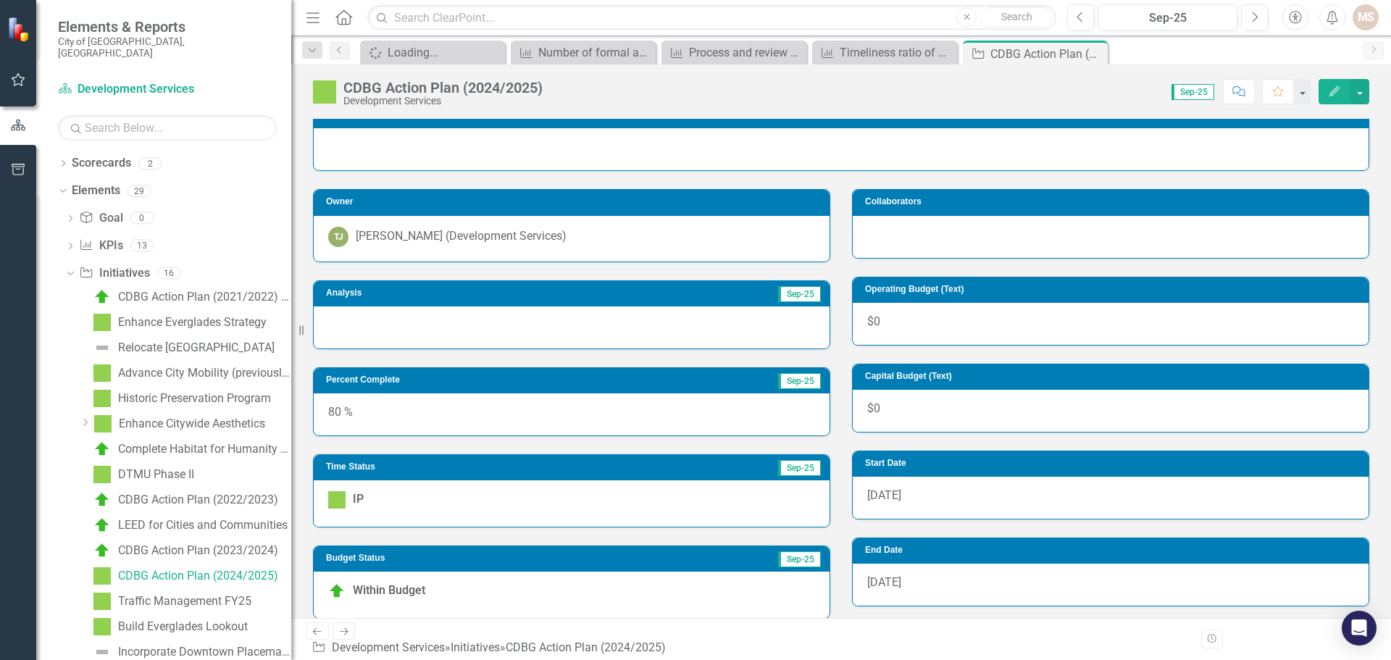
click at [462, 340] on div at bounding box center [572, 328] width 516 height 42
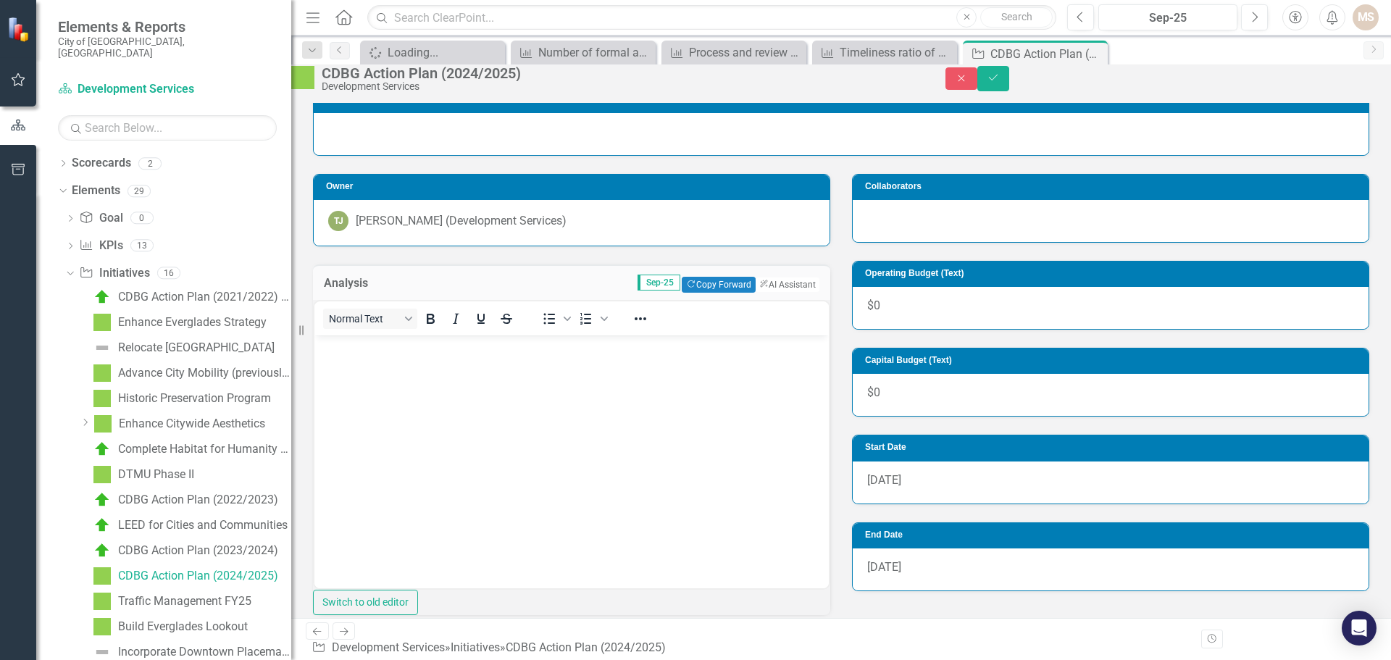
scroll to position [0, 0]
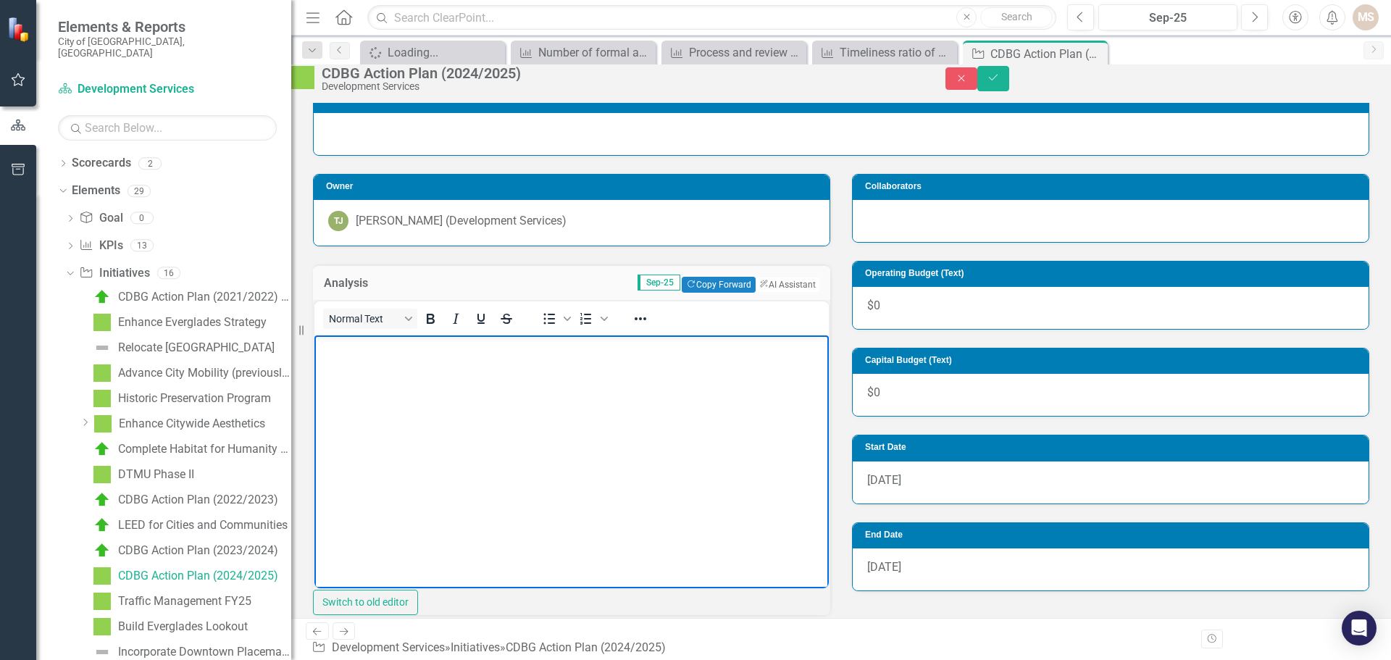
click at [441, 358] on body "Rich Text Area. Press ALT-0 for help." at bounding box center [571, 443] width 514 height 217
paste body "Rich Text Area. Press ALT-0 for help."
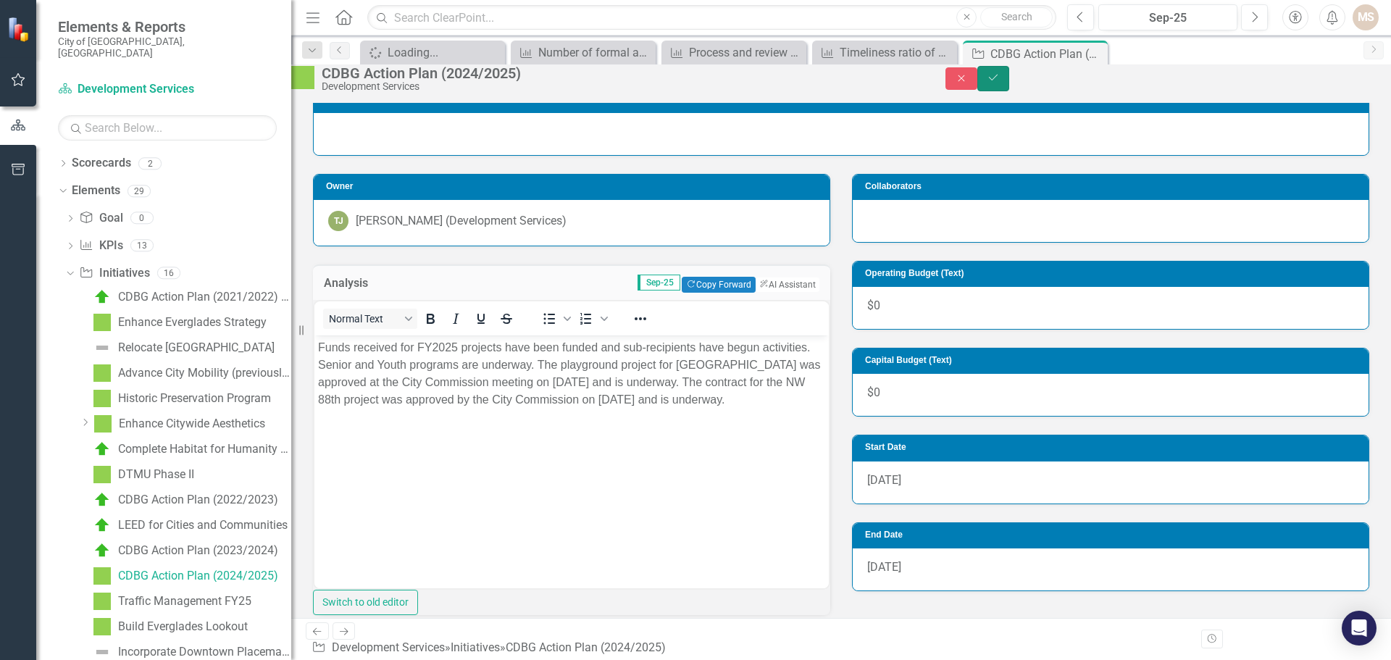
click at [1009, 80] on button "Save" at bounding box center [993, 78] width 32 height 25
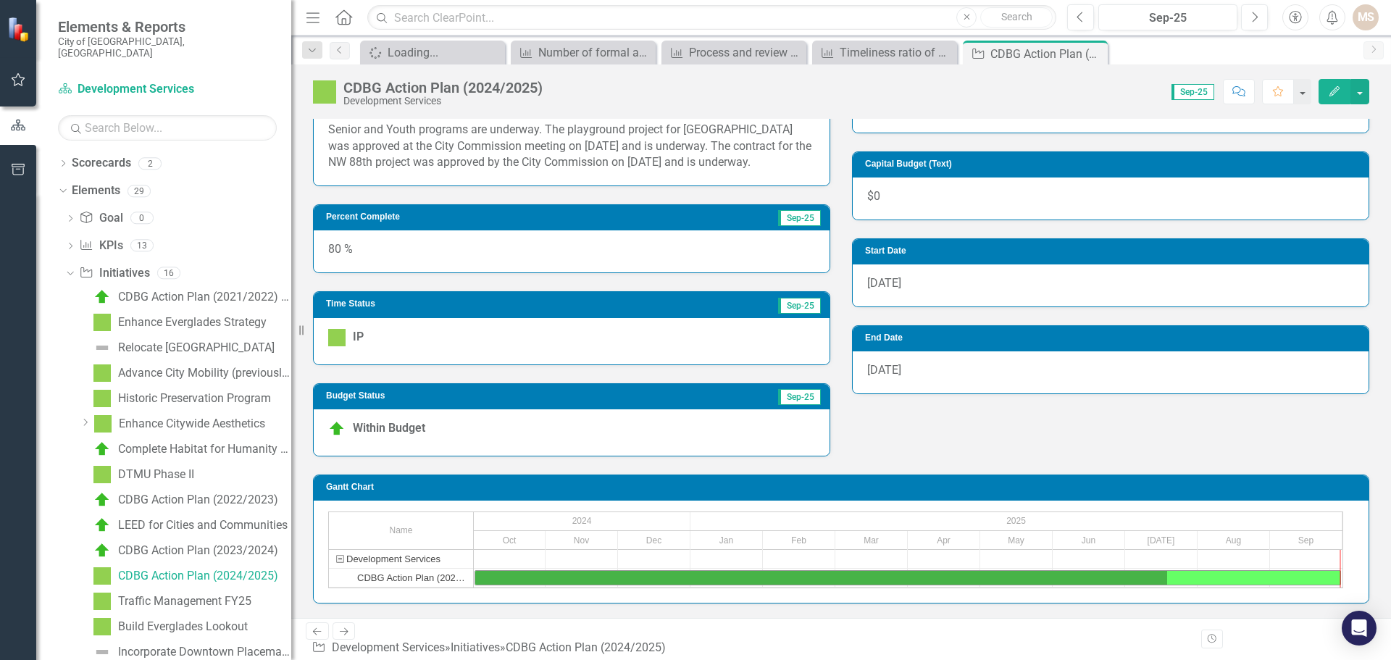
scroll to position [512, 0]
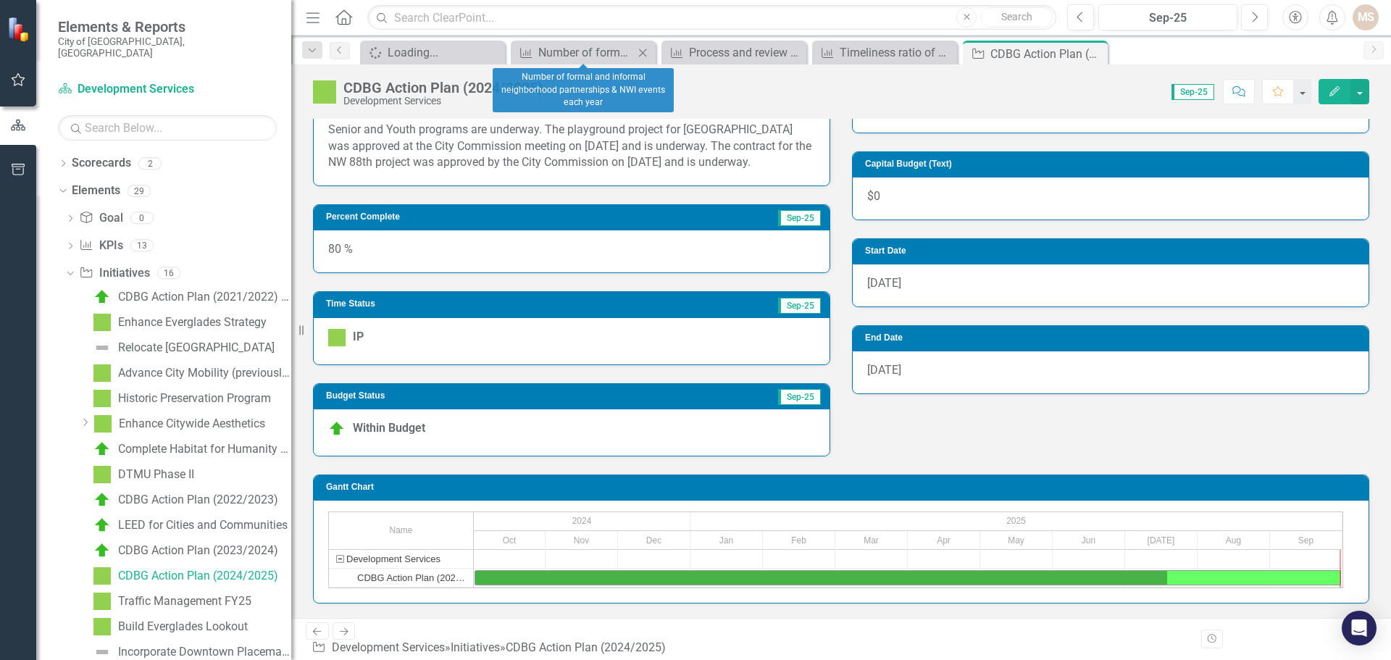
click at [643, 51] on icon "Close" at bounding box center [642, 53] width 14 height 12
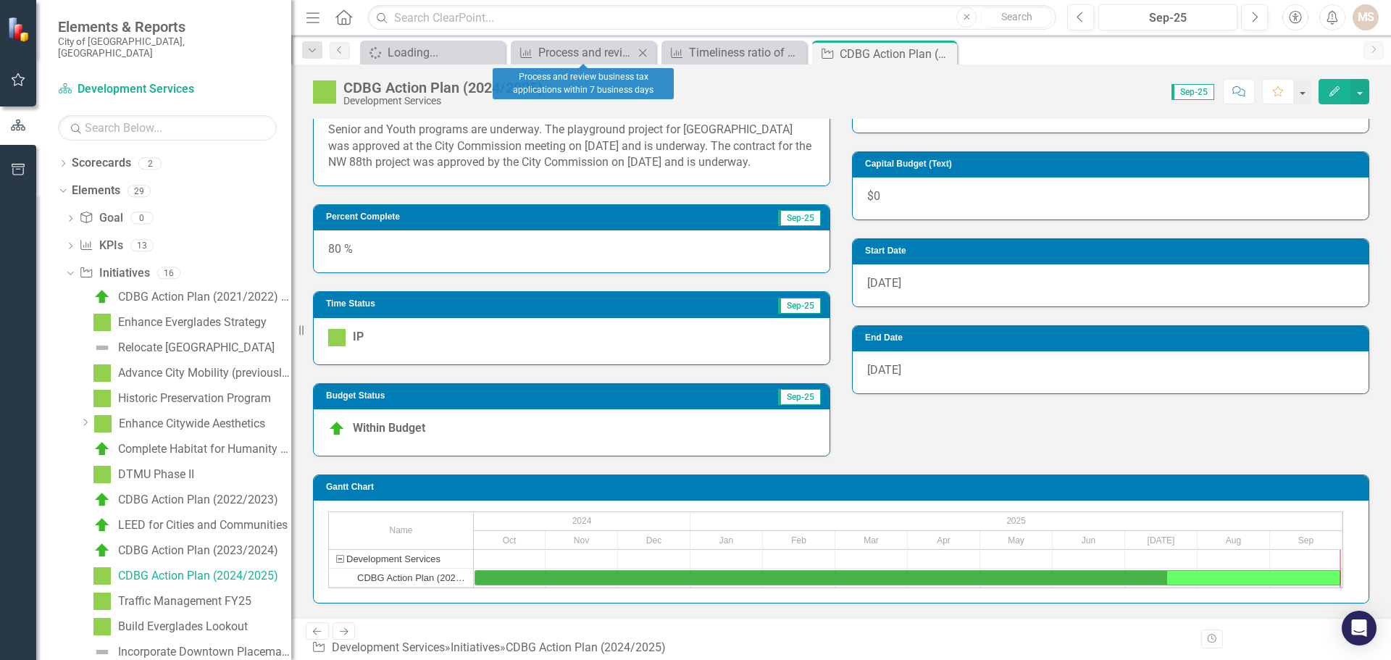
click at [644, 49] on icon "Close" at bounding box center [642, 53] width 14 height 12
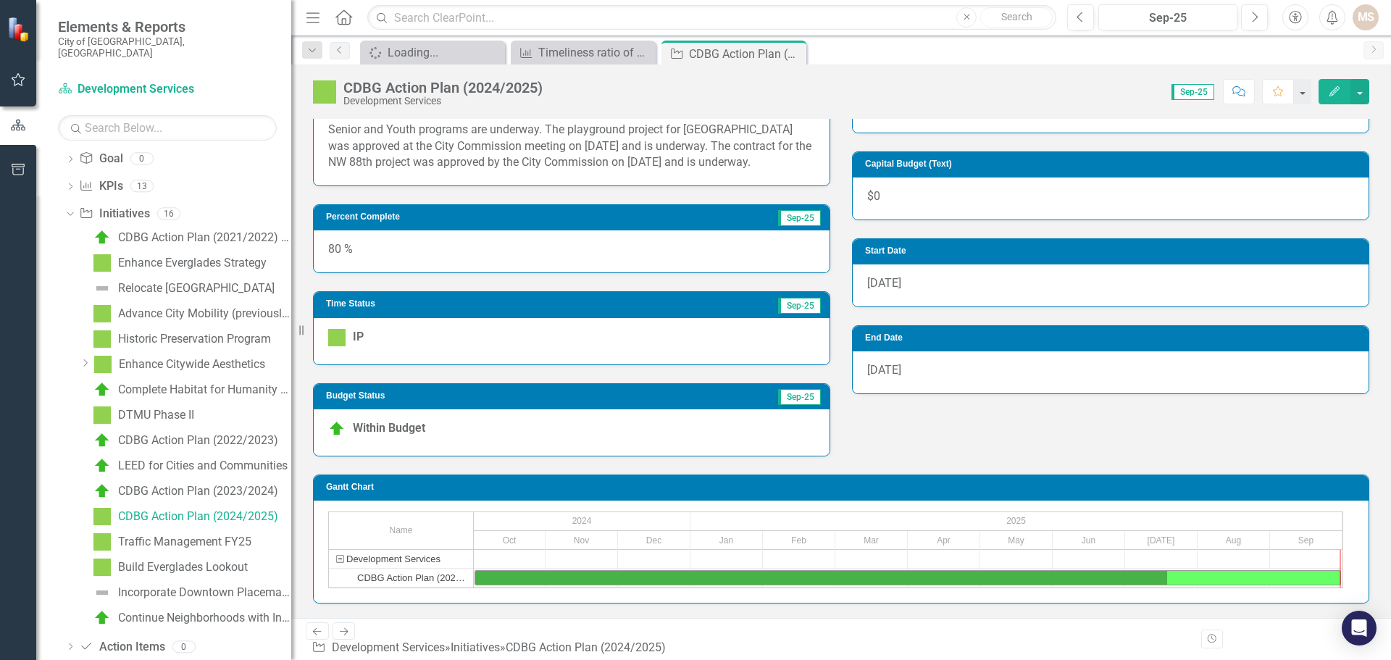
scroll to position [62, 0]
click at [188, 558] on div "Build Everglades Lookout" at bounding box center [183, 564] width 130 height 13
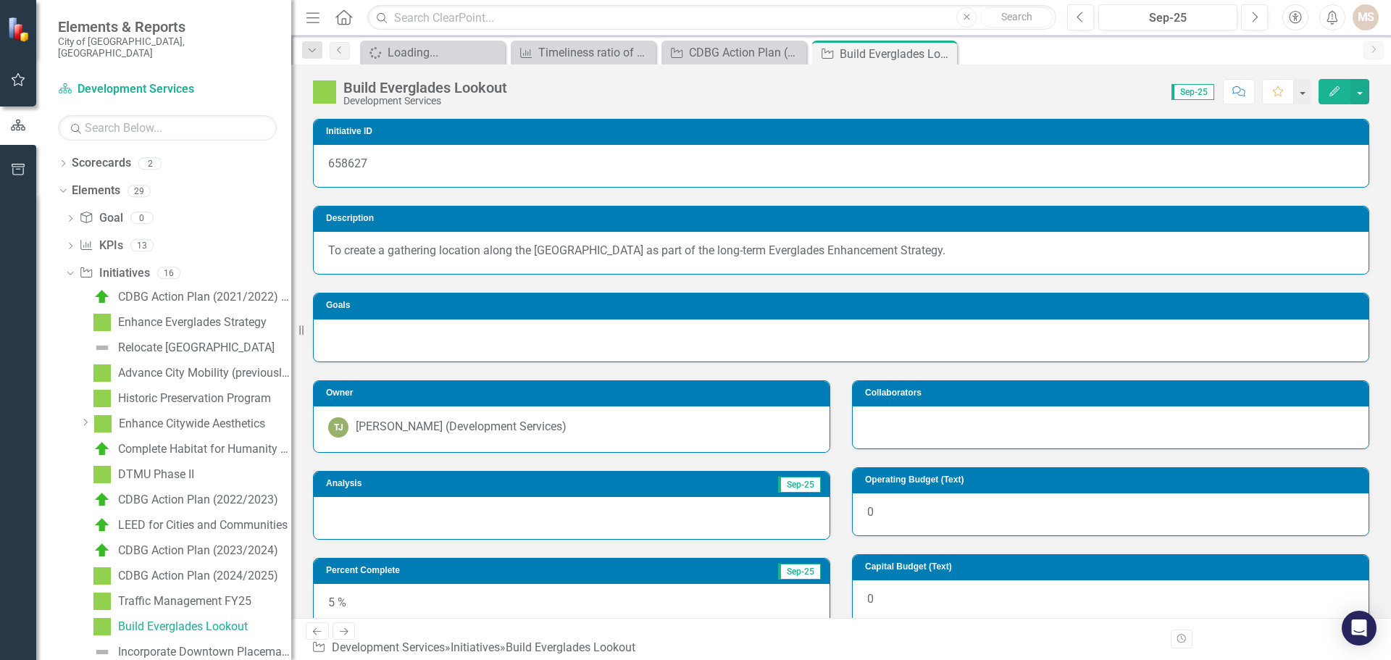
click at [497, 515] on div at bounding box center [572, 518] width 516 height 42
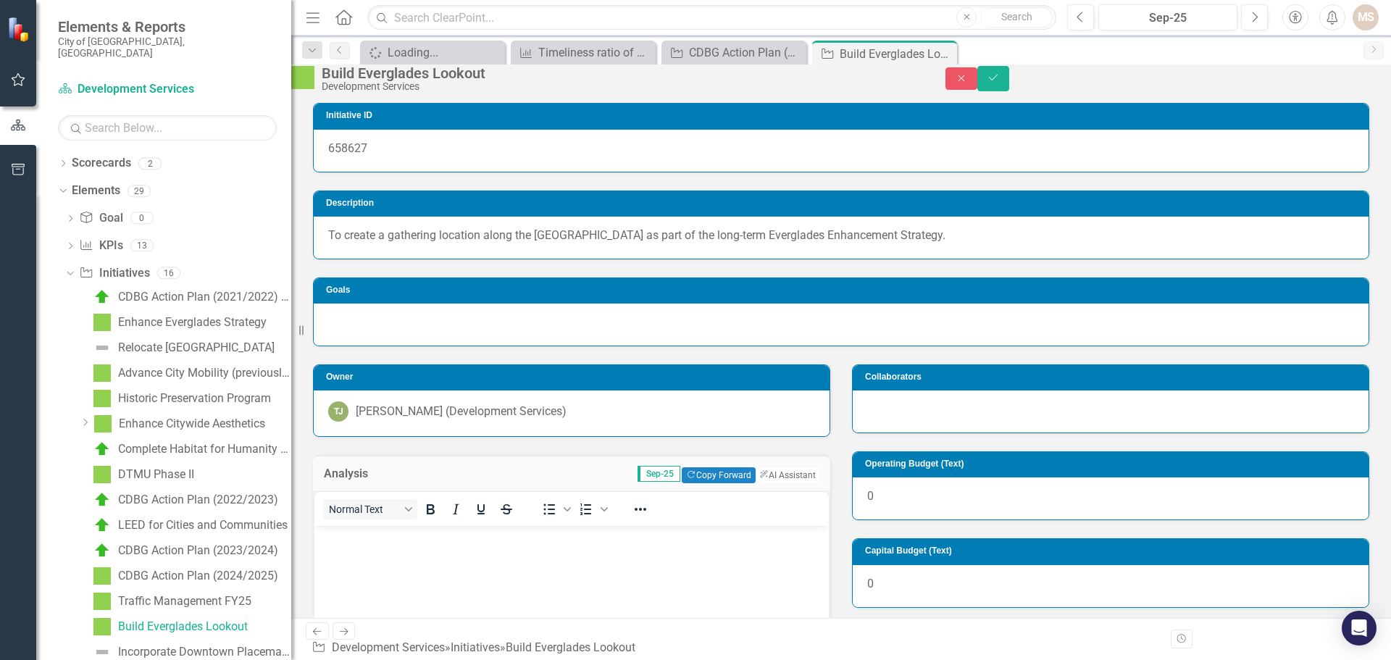
click at [474, 553] on body "Rich Text Area. Press ALT-0 for help." at bounding box center [571, 633] width 514 height 217
paste body "Rich Text Area. Press ALT-0 for help."
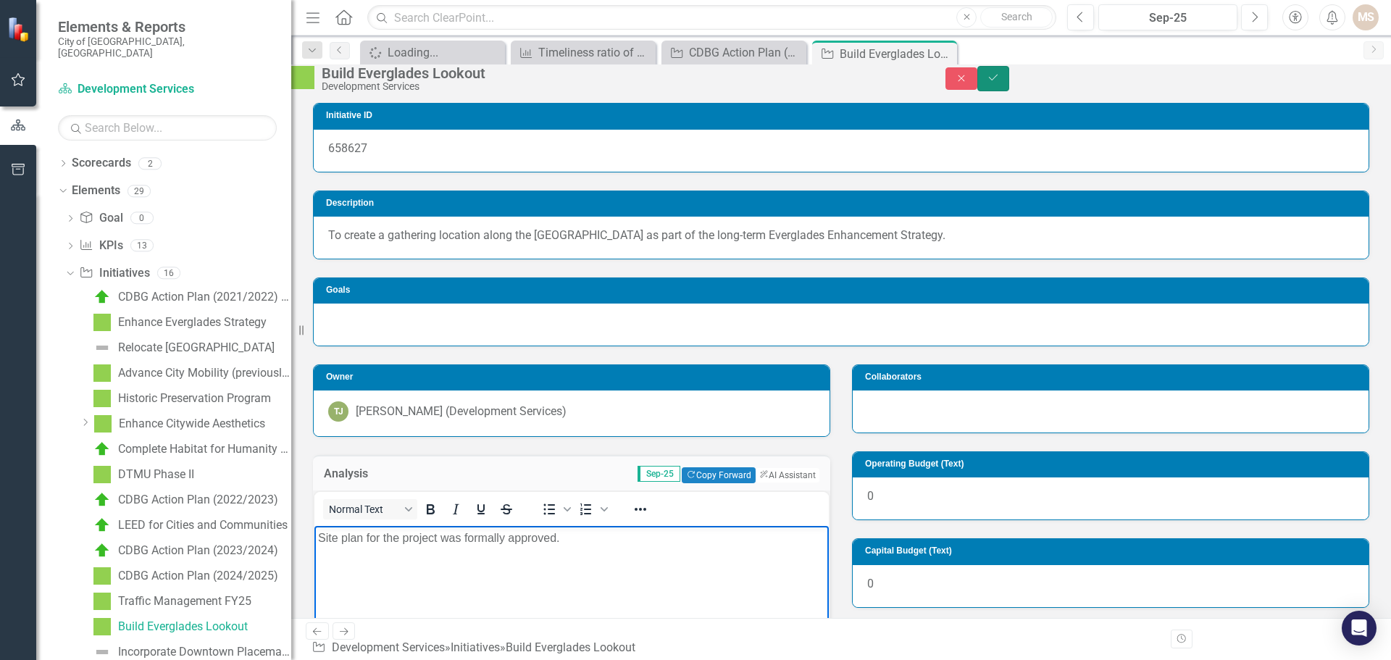
click at [1009, 78] on button "Save" at bounding box center [993, 78] width 32 height 25
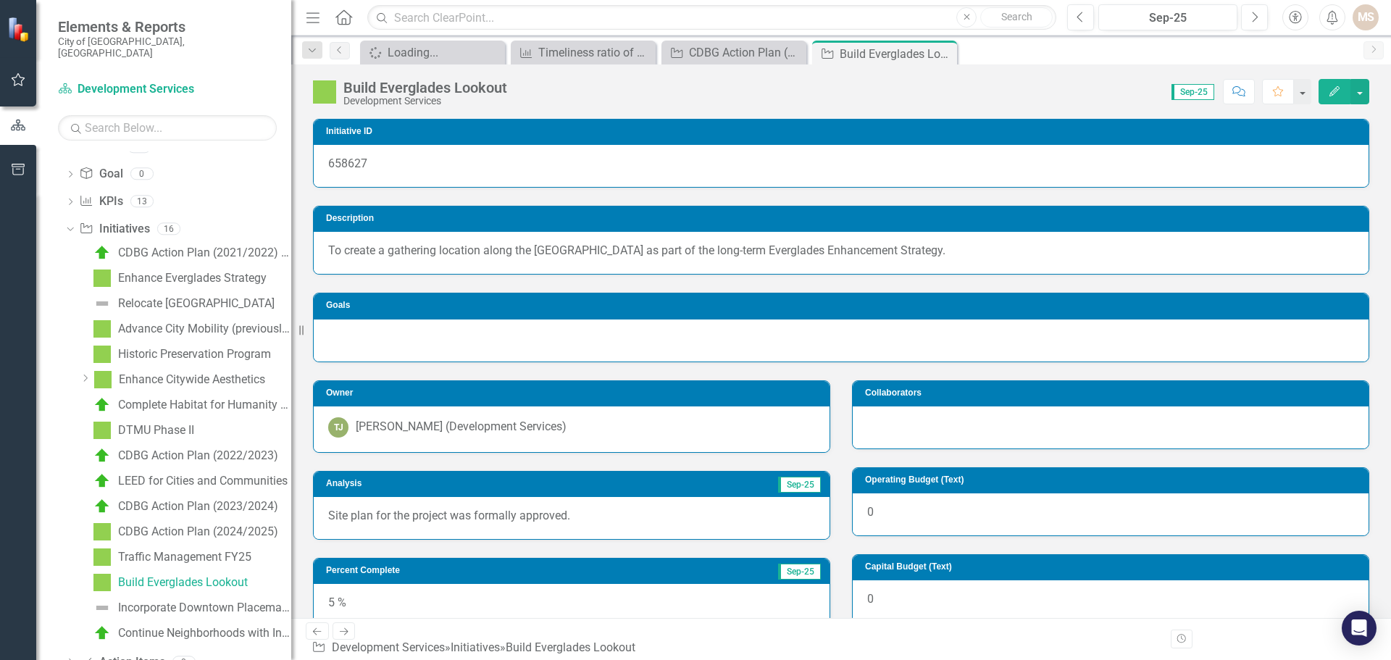
scroll to position [45, 0]
click at [230, 626] on div "Continue Neighborhoods with Integrity Program" at bounding box center [204, 632] width 173 height 13
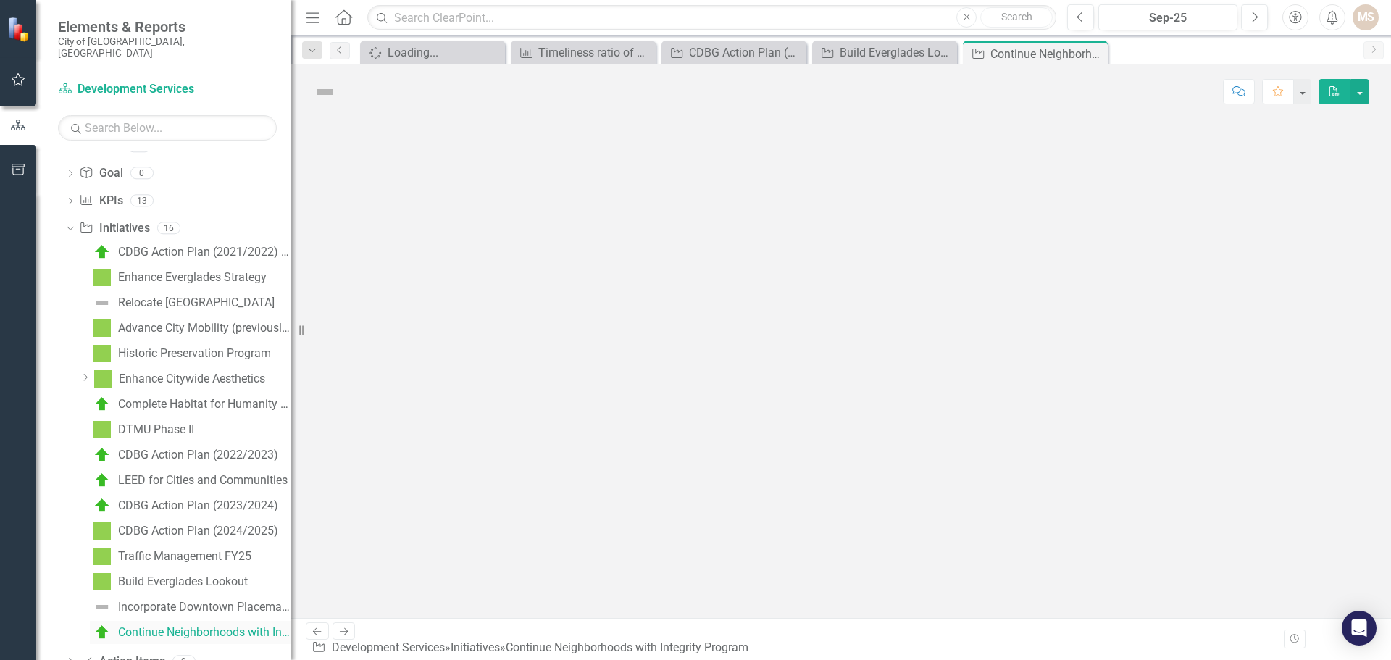
scroll to position [17, 0]
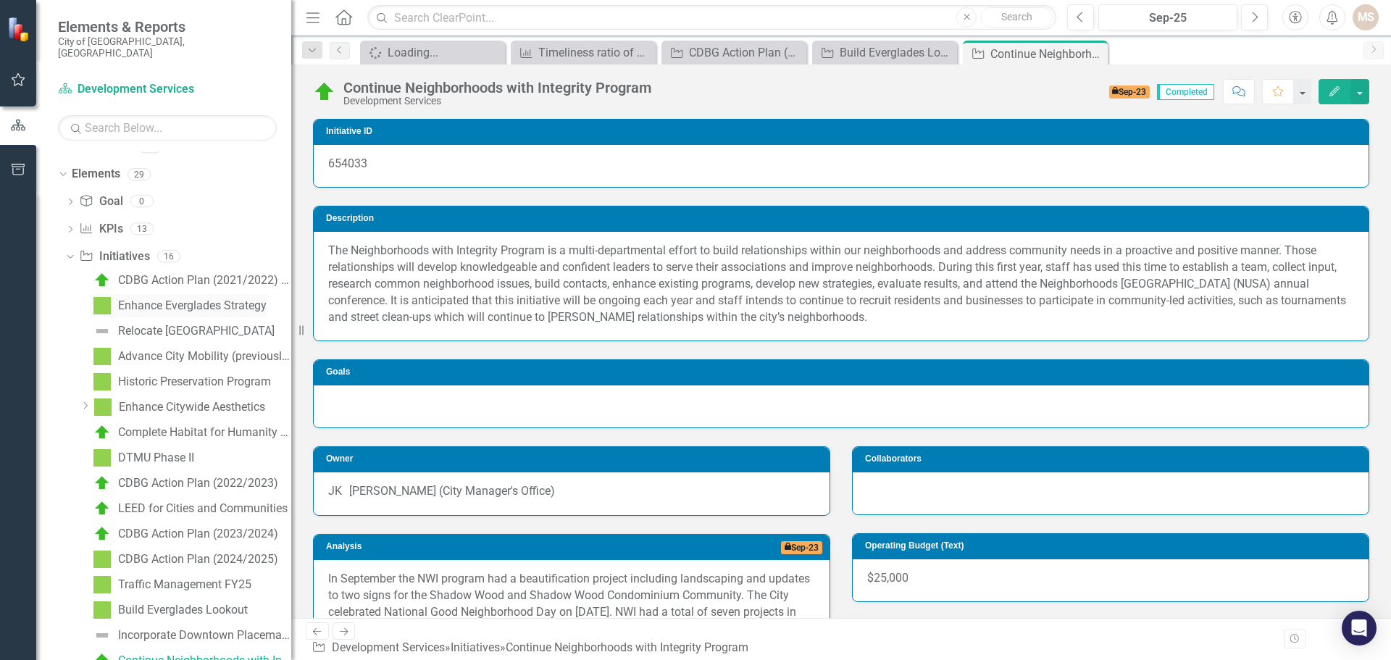
click at [219, 299] on div "Enhance Everglades Strategy" at bounding box center [192, 305] width 149 height 13
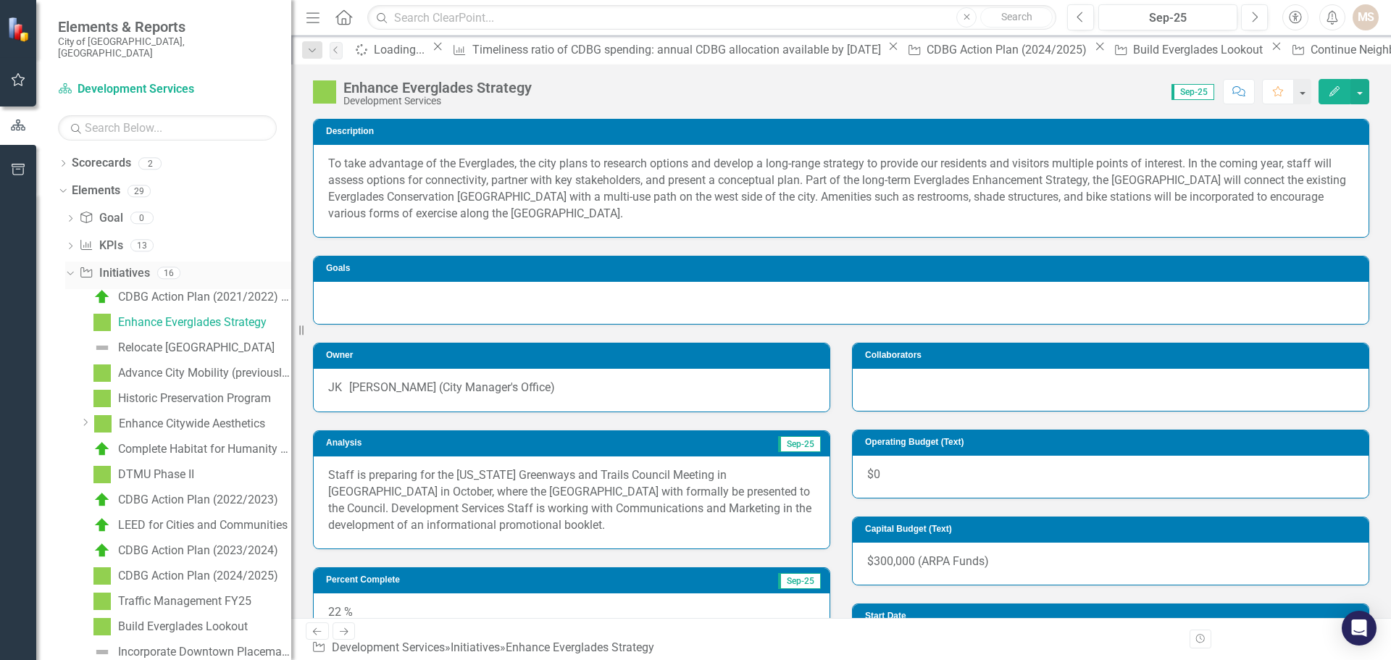
click at [67, 267] on icon "Dropdown" at bounding box center [68, 272] width 8 height 10
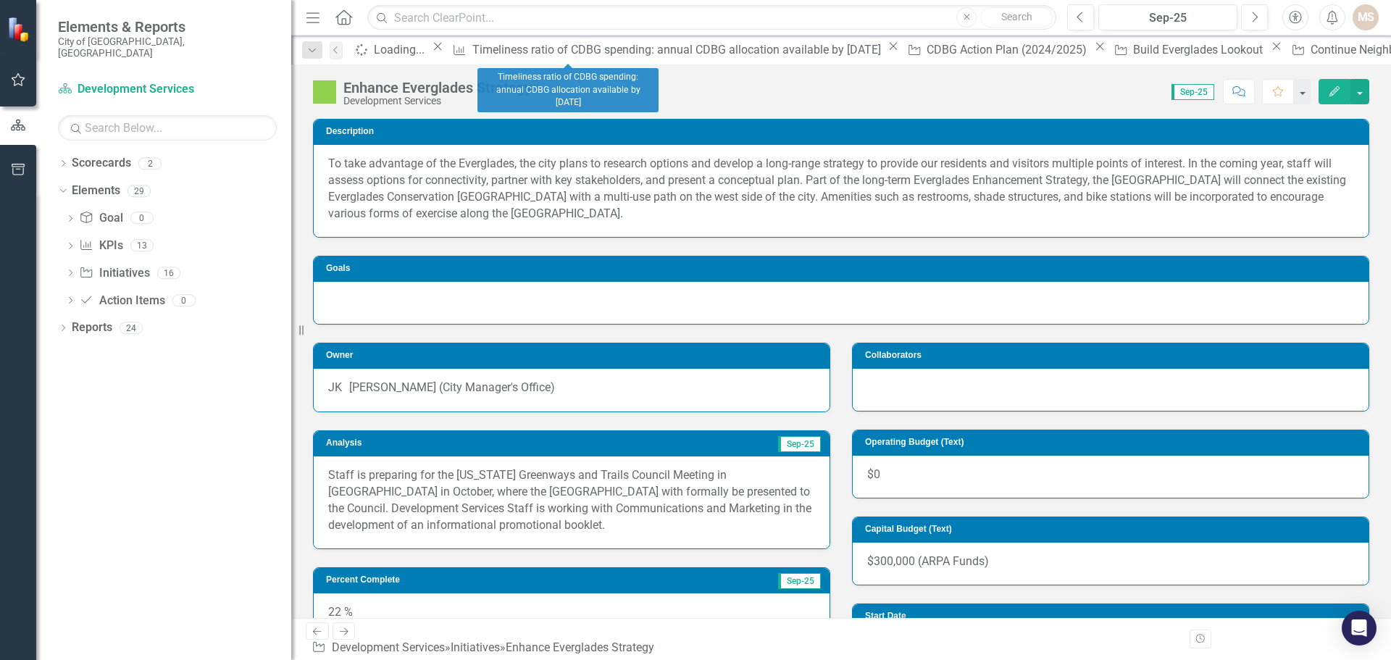
click at [886, 47] on icon "Close" at bounding box center [893, 47] width 14 height 12
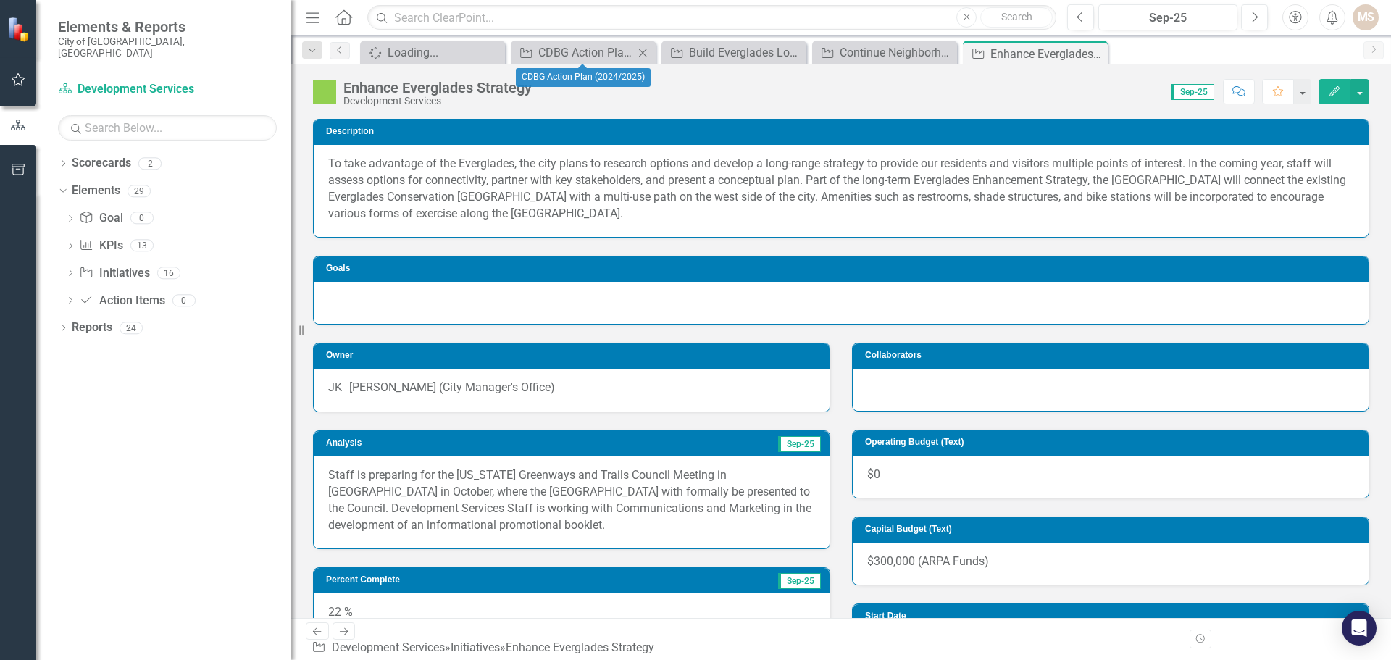
click at [645, 50] on icon "Close" at bounding box center [642, 53] width 14 height 12
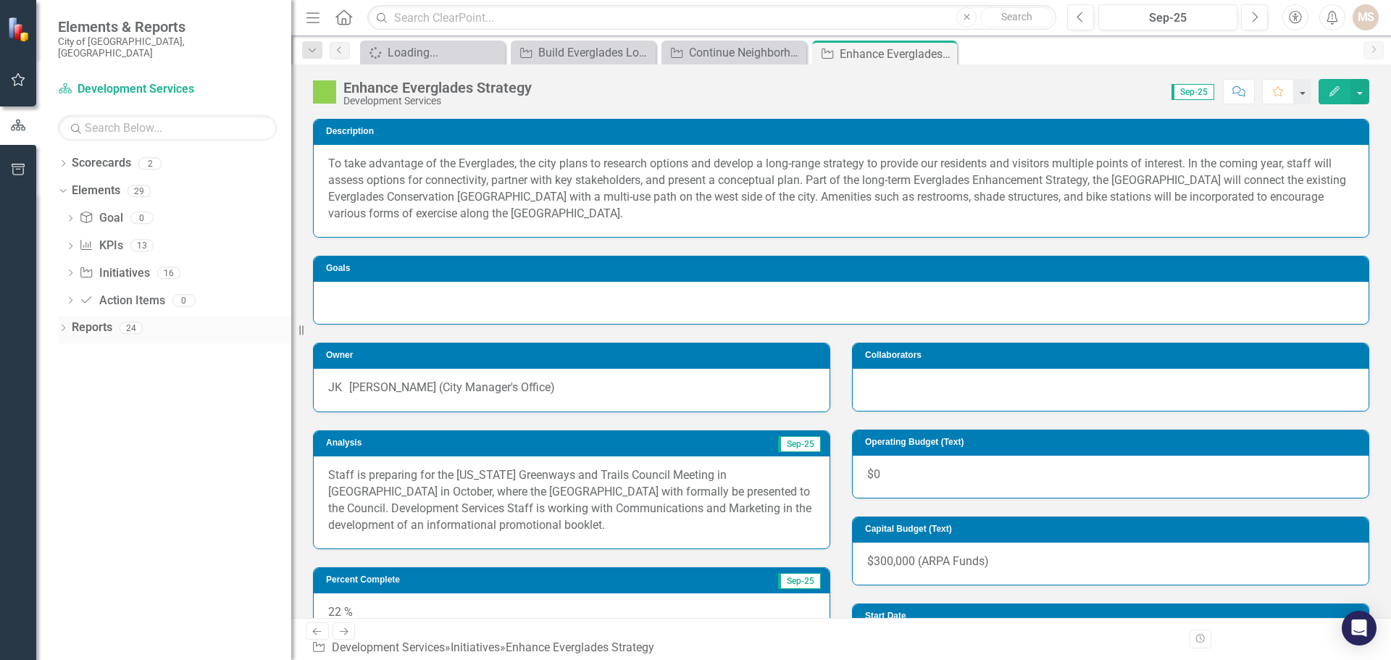
click at [60, 325] on icon "Dropdown" at bounding box center [63, 329] width 10 height 8
click at [71, 433] on icon "Dropdown" at bounding box center [69, 437] width 10 height 8
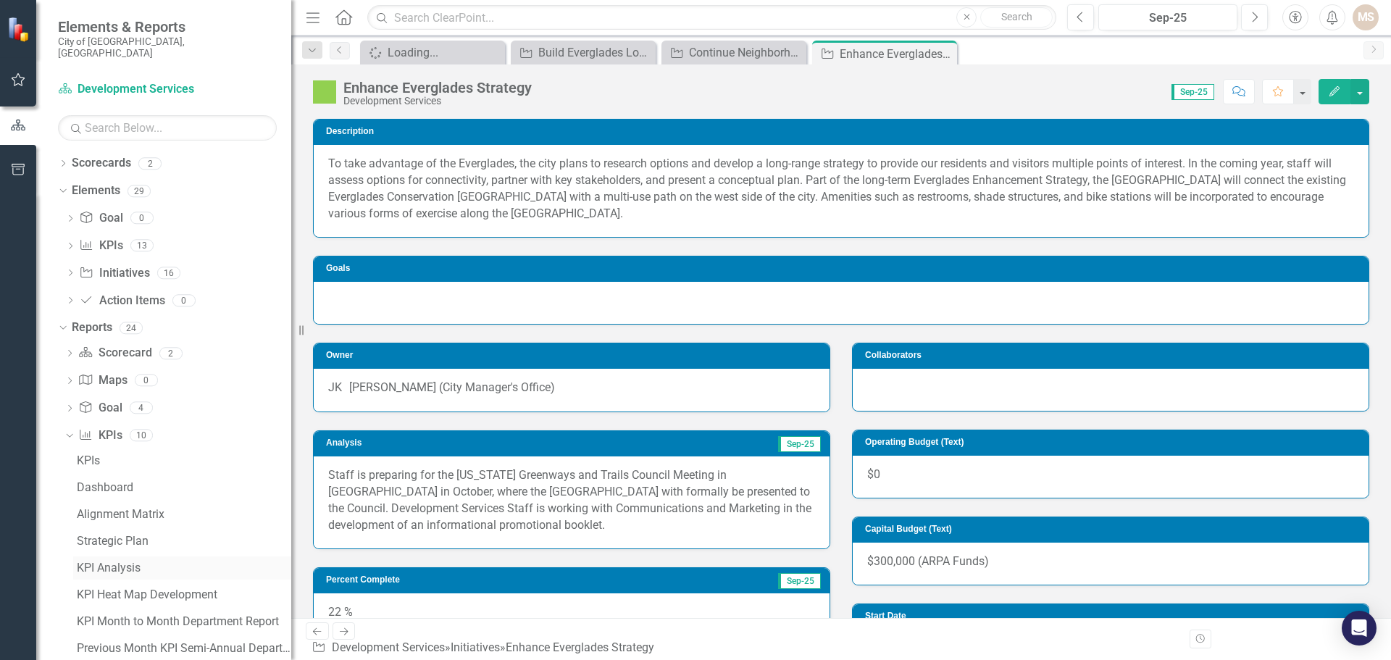
click at [101, 562] on div "KPI Analysis" at bounding box center [184, 568] width 214 height 13
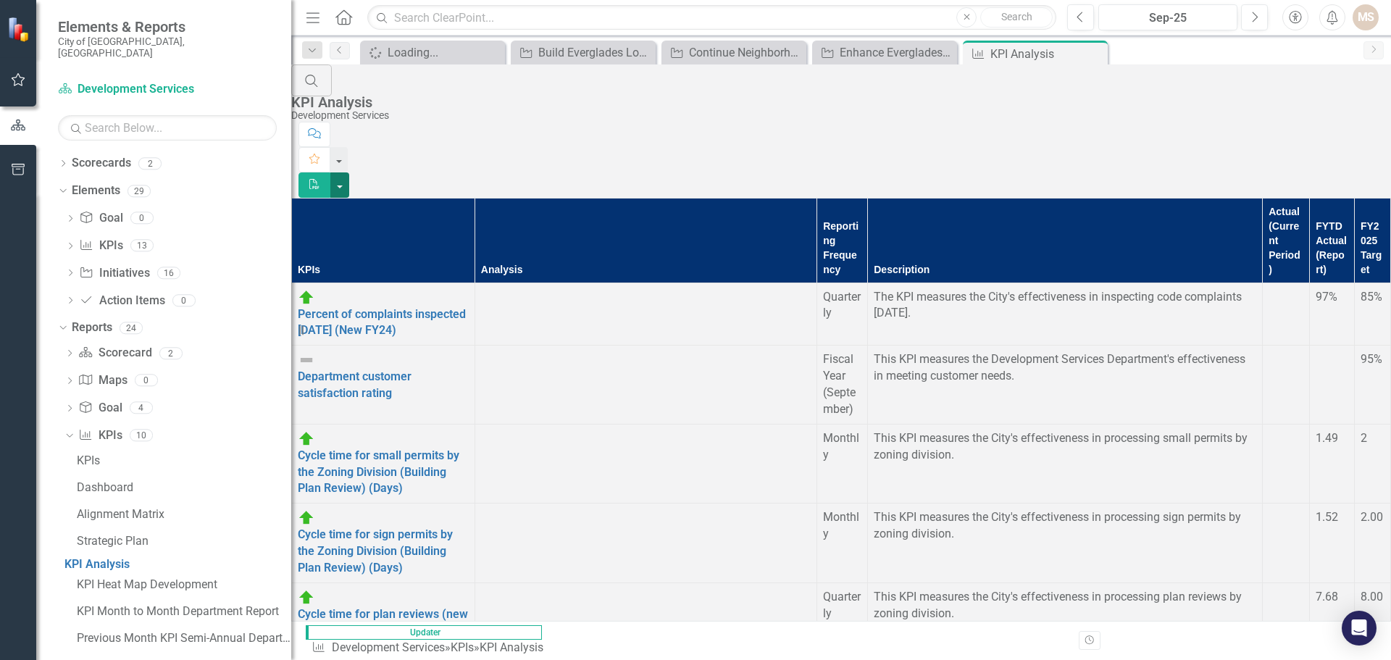
click at [349, 172] on button "button" at bounding box center [339, 184] width 19 height 25
click at [1317, 114] on link "PDF Export to PDF" at bounding box center [1311, 118] width 114 height 27
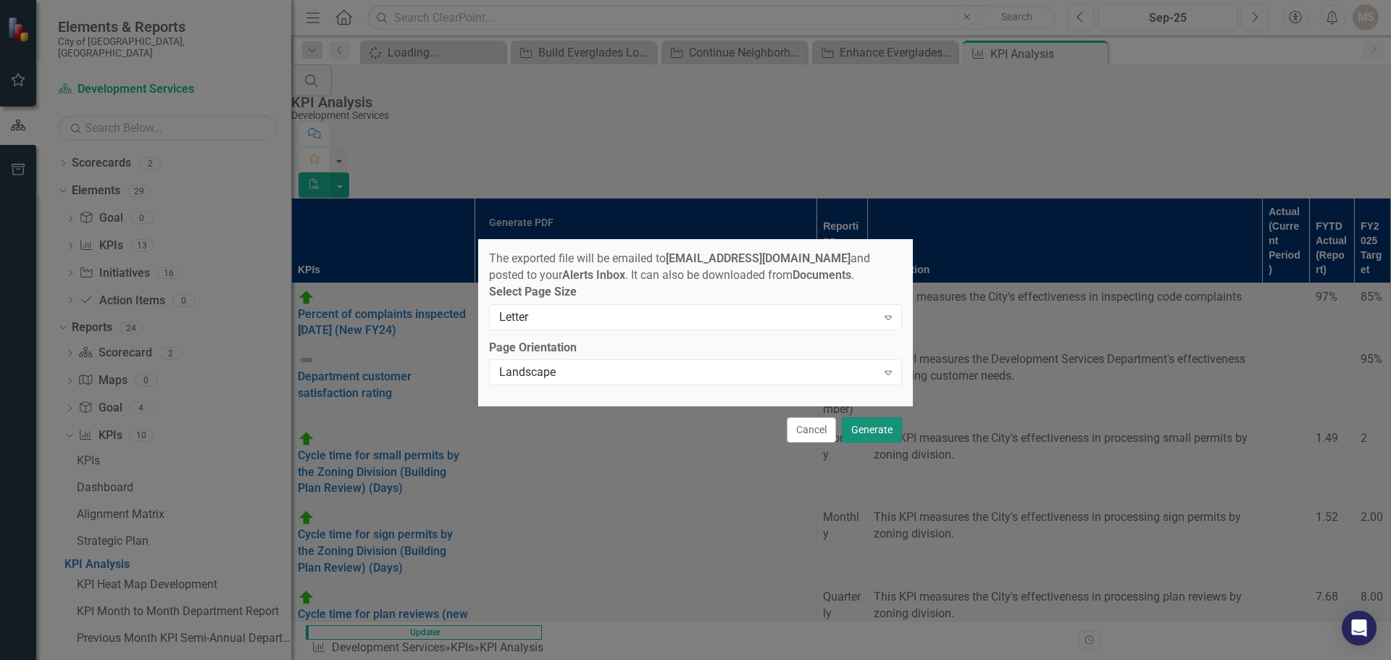
click at [865, 430] on button "Generate" at bounding box center [872, 429] width 60 height 25
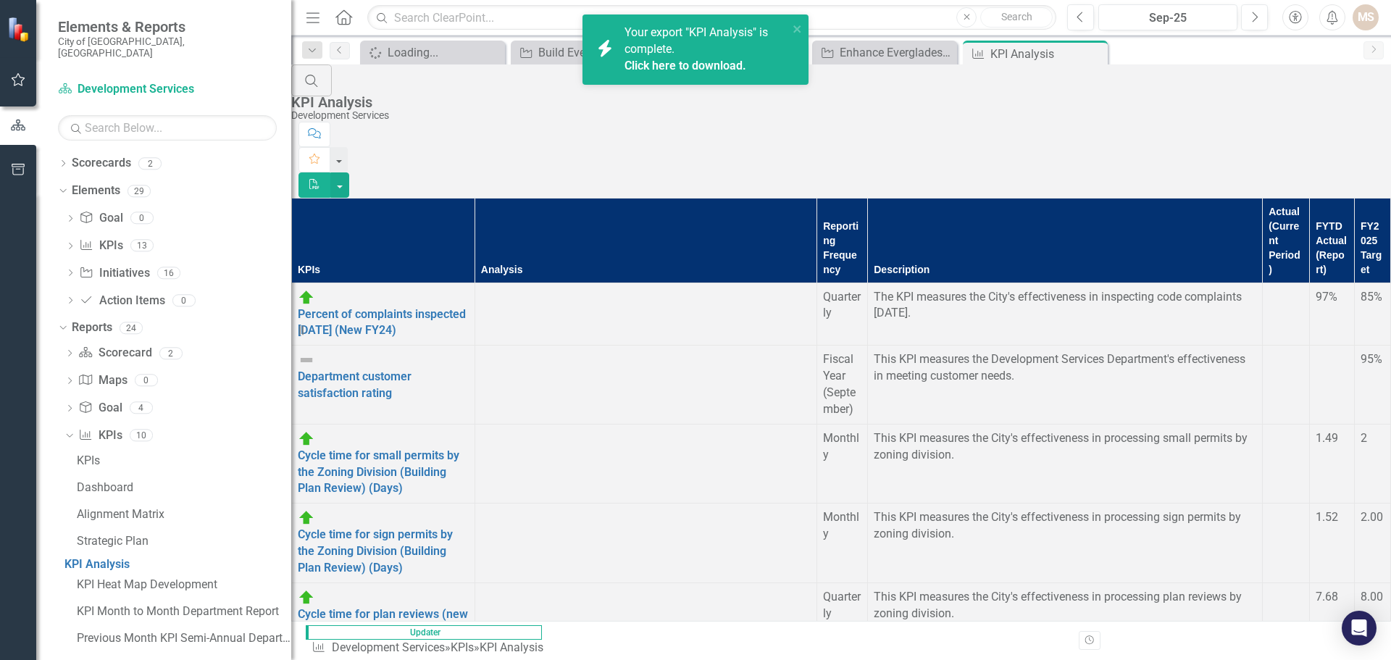
click at [678, 59] on link "Click here to download." at bounding box center [686, 66] width 122 height 14
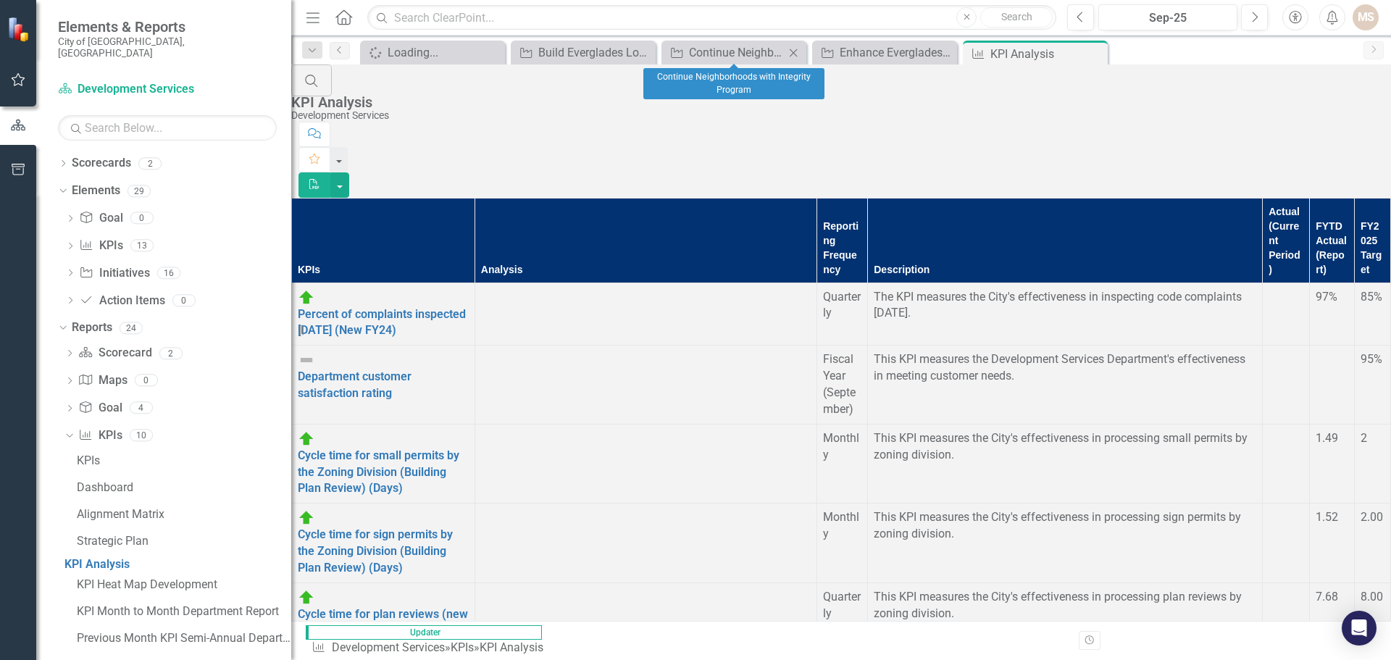
click at [790, 49] on icon "Close" at bounding box center [793, 53] width 14 height 12
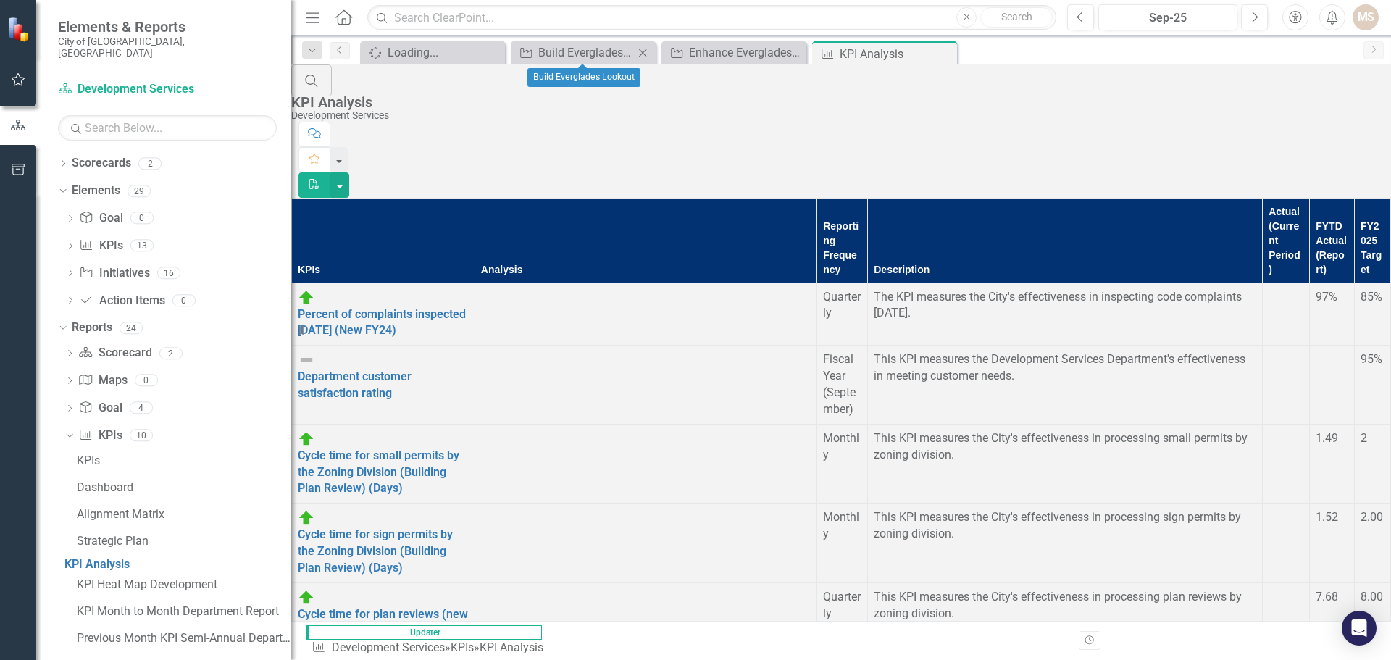
click at [641, 48] on icon "Close" at bounding box center [642, 53] width 14 height 12
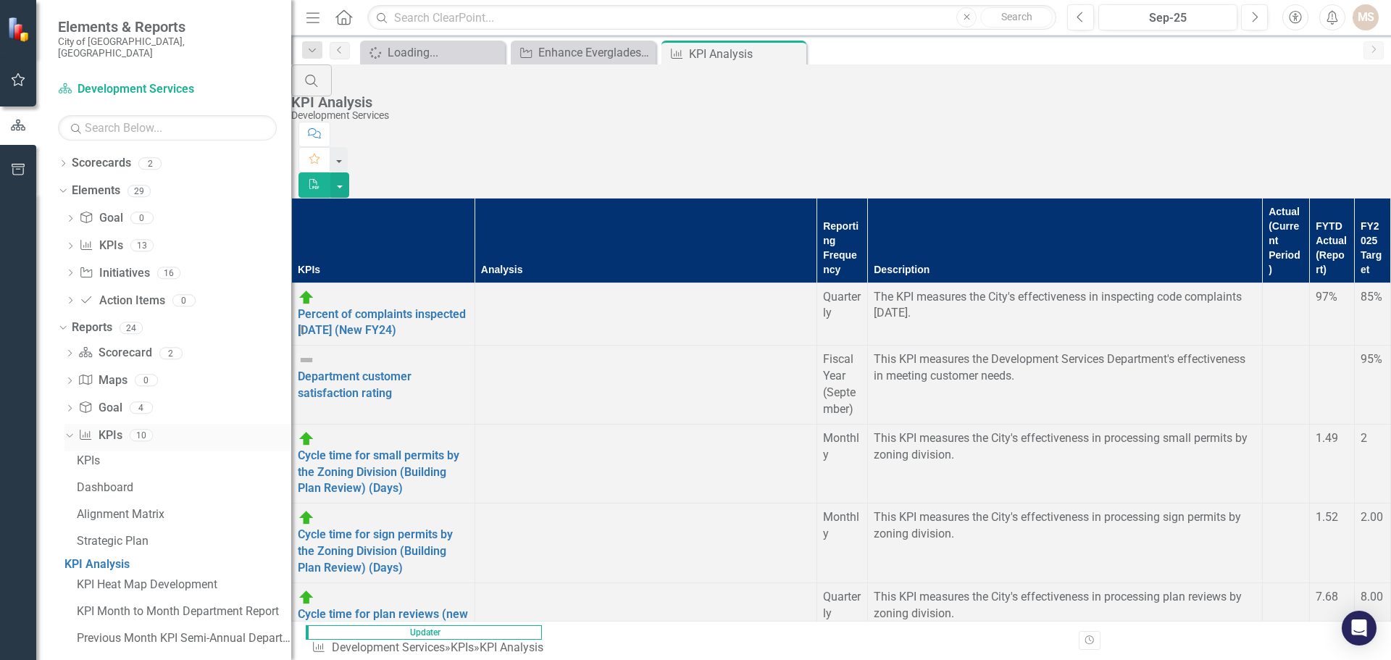
click at [68, 430] on icon "Dropdown" at bounding box center [68, 435] width 8 height 10
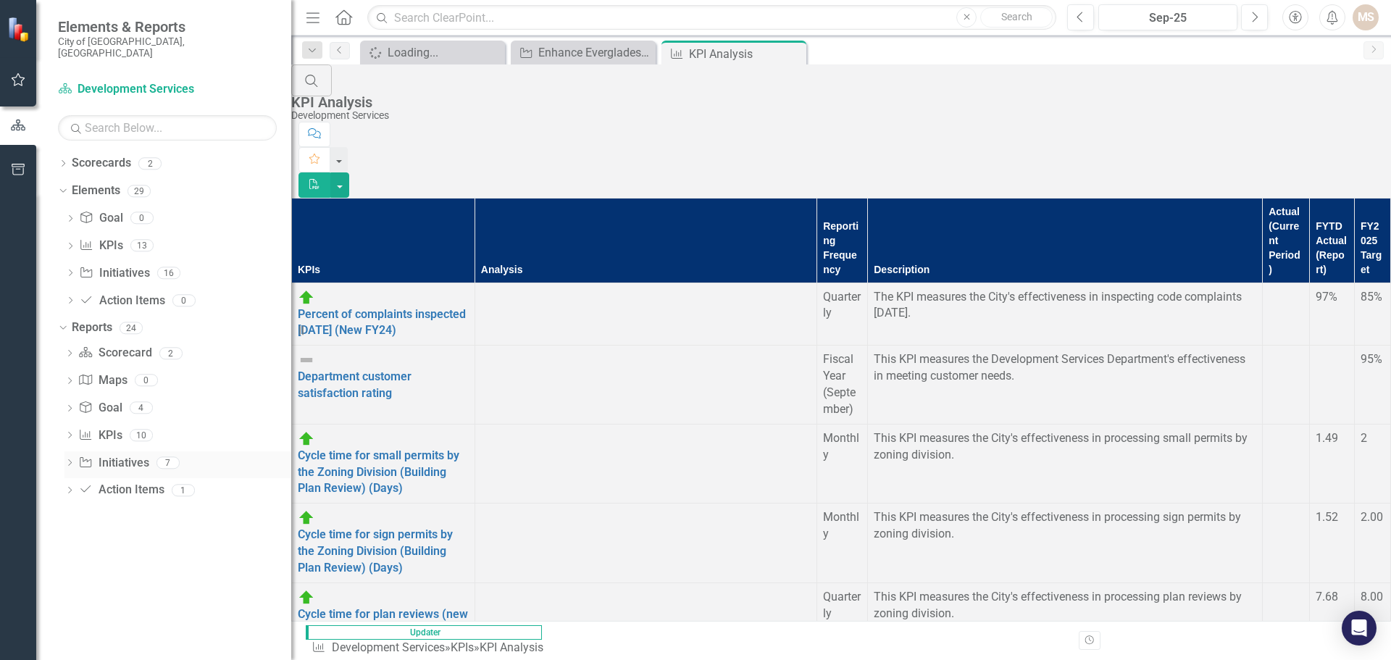
click at [68, 460] on icon "Dropdown" at bounding box center [69, 464] width 10 height 8
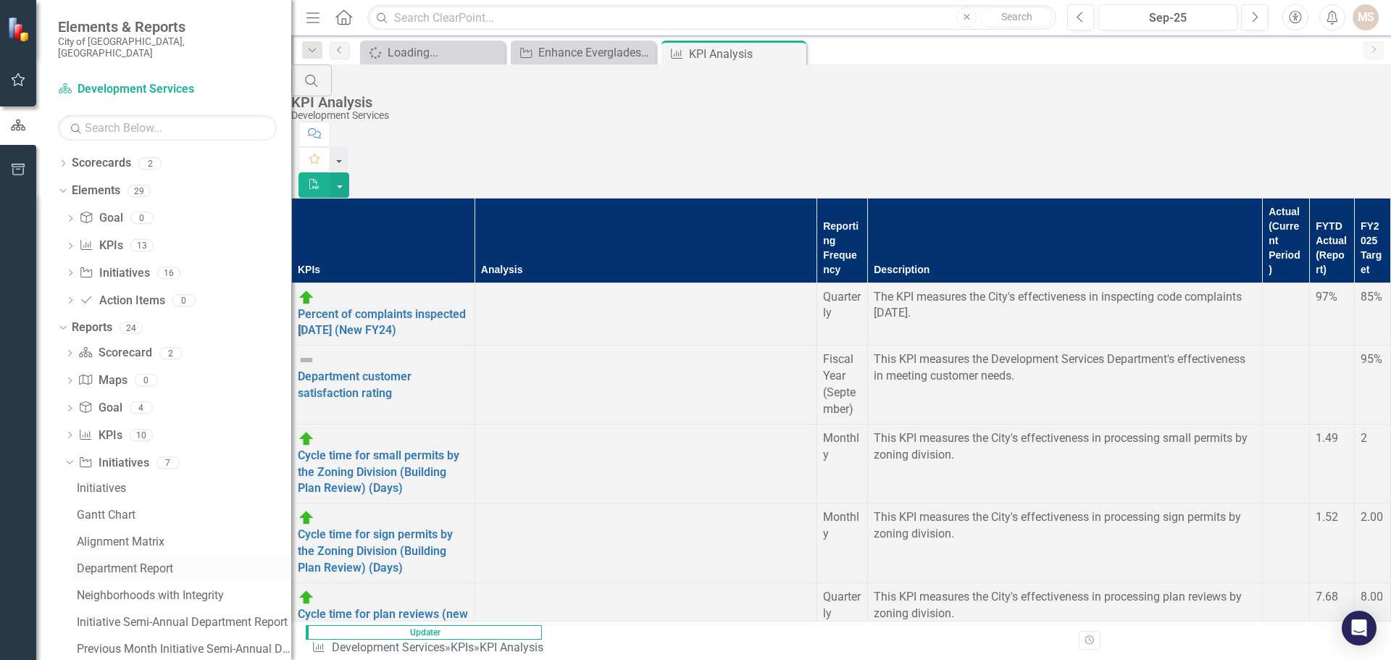
click at [132, 562] on div "Department Report" at bounding box center [184, 568] width 214 height 13
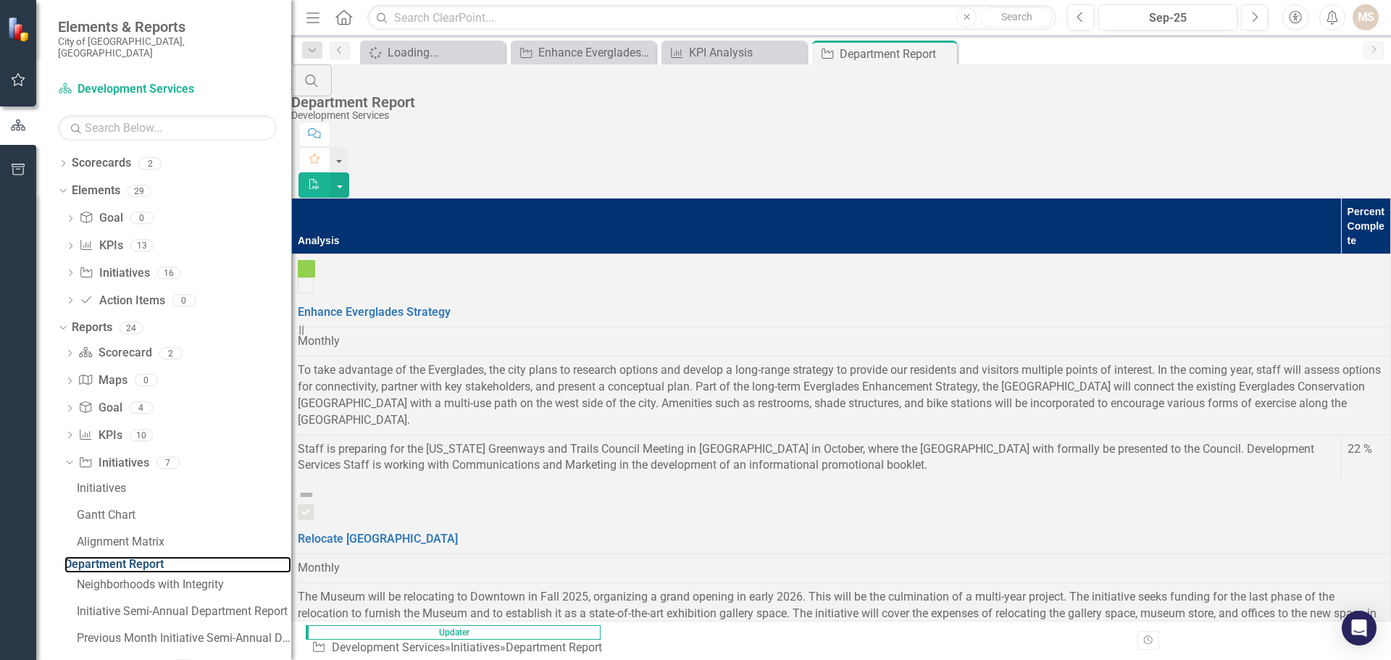
scroll to position [1313, 0]
click at [349, 172] on button "button" at bounding box center [339, 184] width 19 height 25
click at [1296, 118] on link "PDF Export to PDF" at bounding box center [1311, 118] width 114 height 27
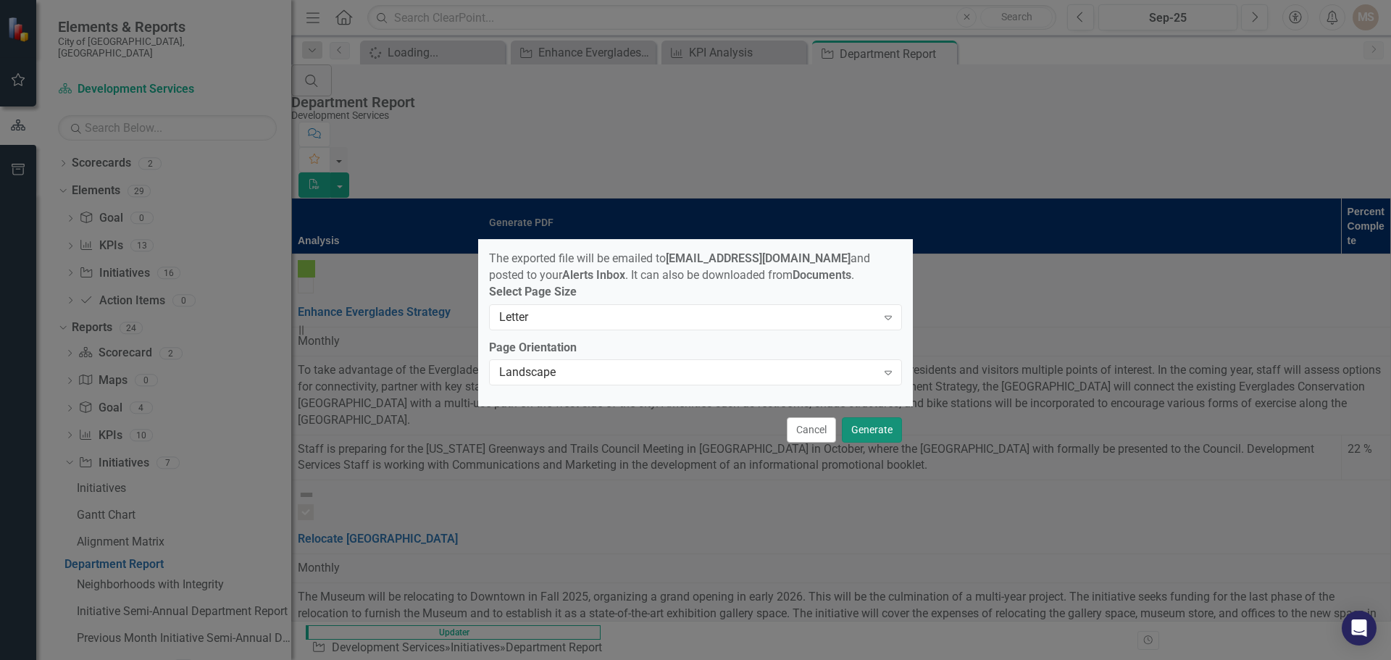
click at [875, 443] on button "Generate" at bounding box center [872, 429] width 60 height 25
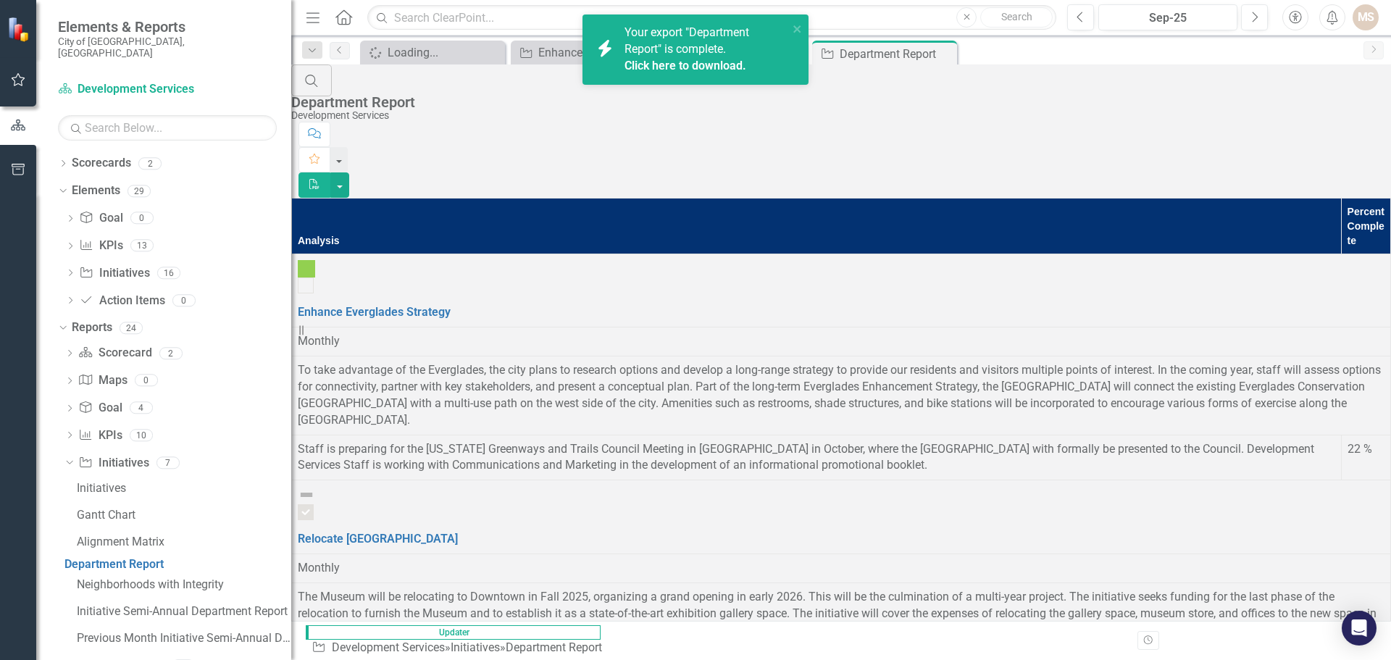
click at [687, 59] on link "Click here to download." at bounding box center [686, 66] width 122 height 14
